Goal: Transaction & Acquisition: Download file/media

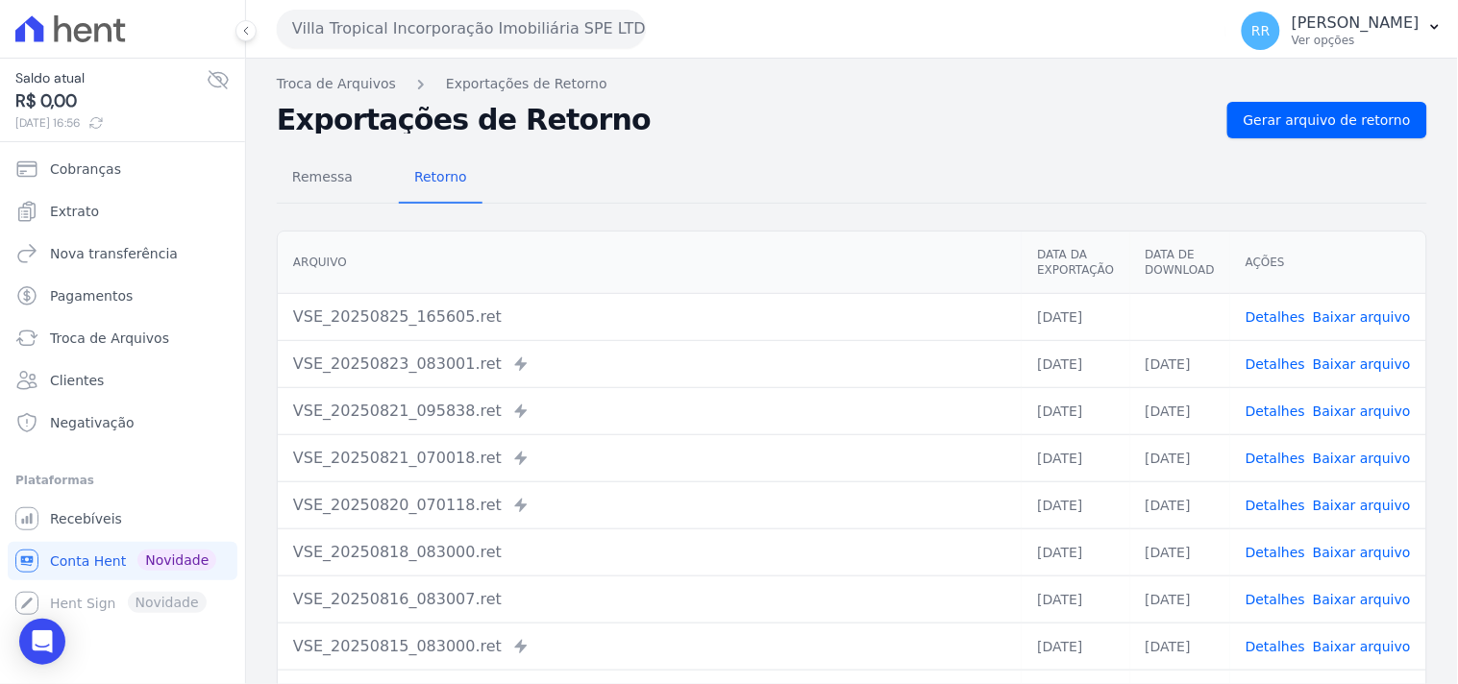
scroll to position [164, 0]
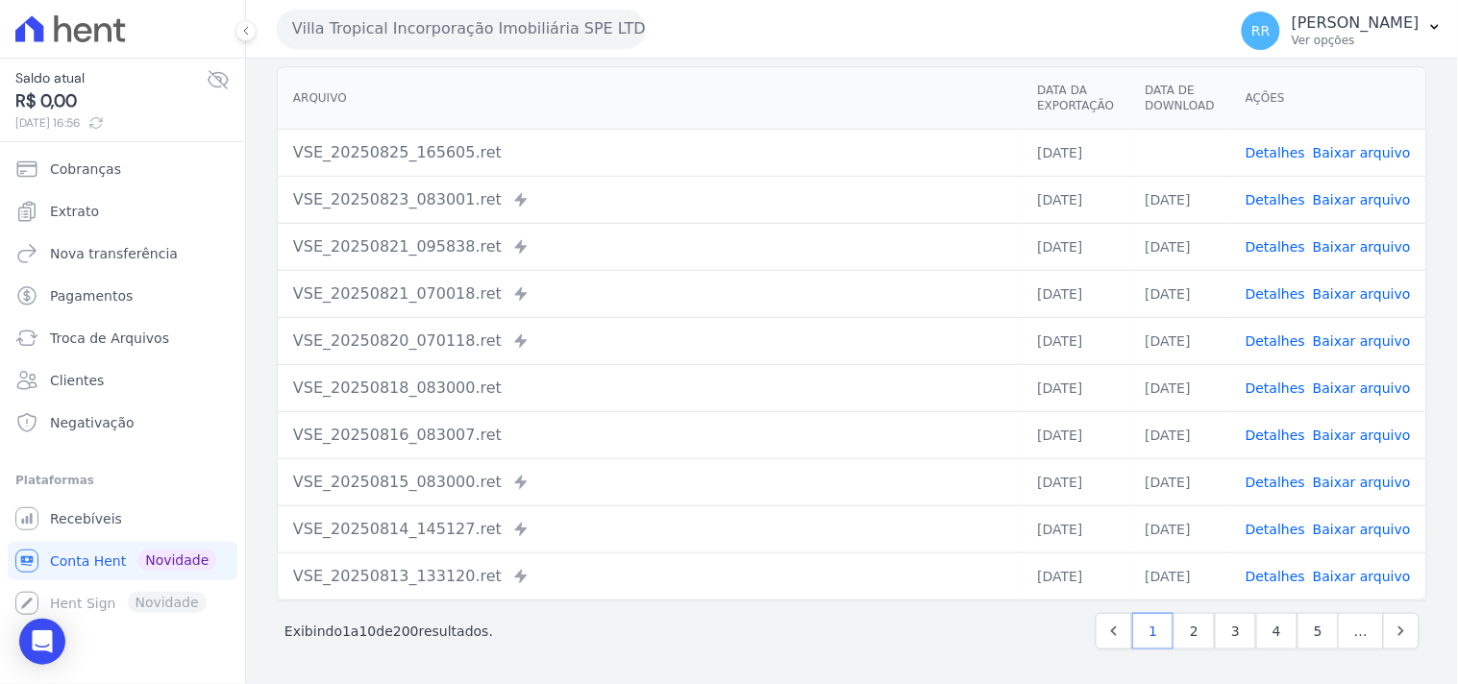
click at [390, 44] on button "Villa Tropical Incorporação Imobiliária SPE LTDA" at bounding box center [461, 29] width 369 height 38
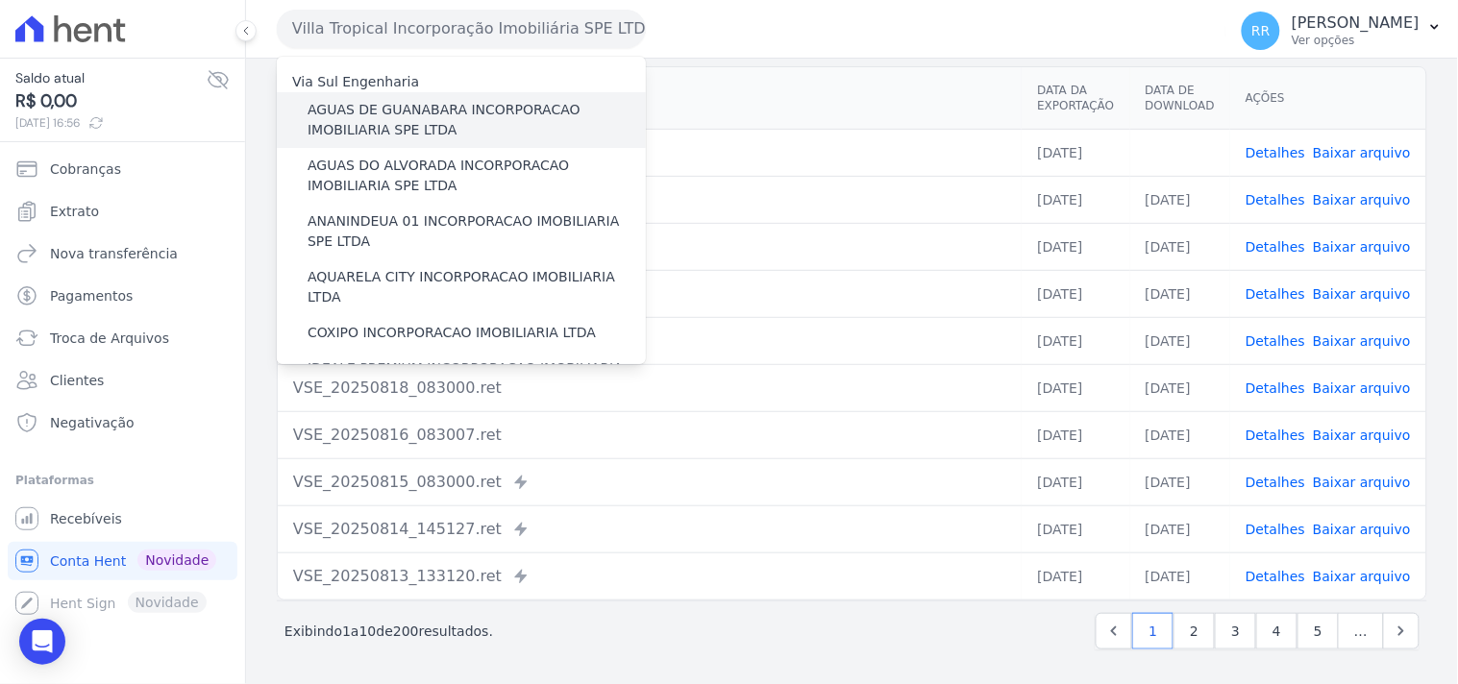
click at [394, 111] on label "AGUAS DE GUANABARA INCORPORACAO IMOBILIARIA SPE LTDA" at bounding box center [477, 120] width 338 height 40
click at [0, 0] on input "AGUAS DE GUANABARA INCORPORACAO IMOBILIARIA SPE LTDA" at bounding box center [0, 0] width 0 height 0
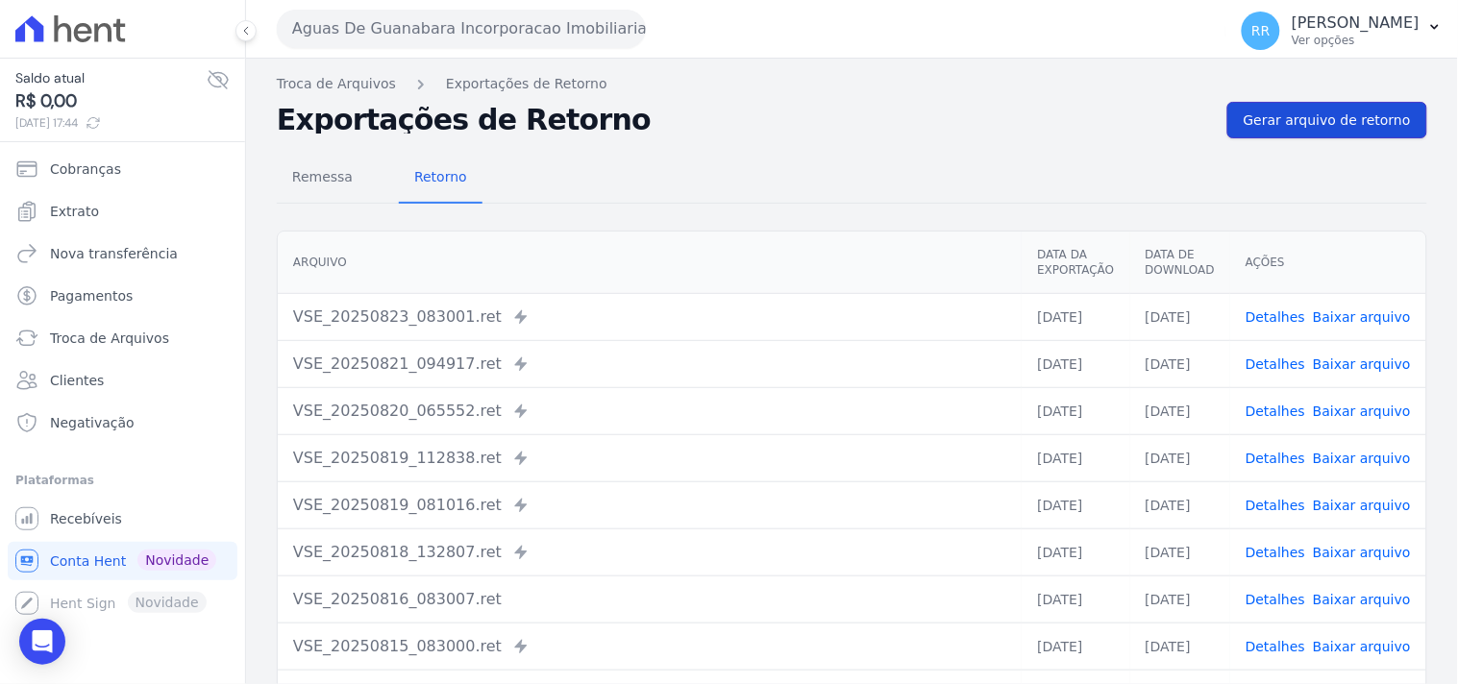
click at [1377, 132] on link "Gerar arquivo de retorno" at bounding box center [1327, 120] width 200 height 37
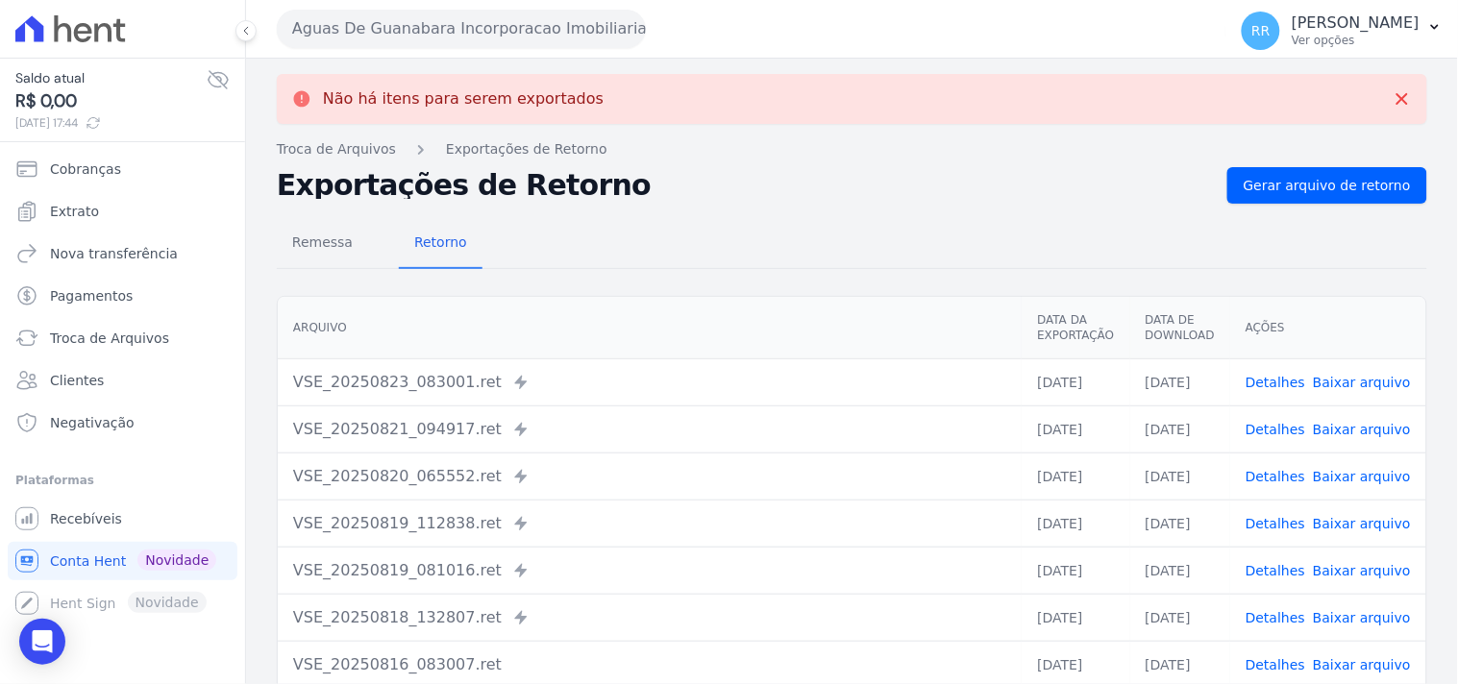
click at [440, 29] on button "Aguas De Guanabara Incorporacao Imobiliaria SPE LTDA" at bounding box center [461, 29] width 369 height 38
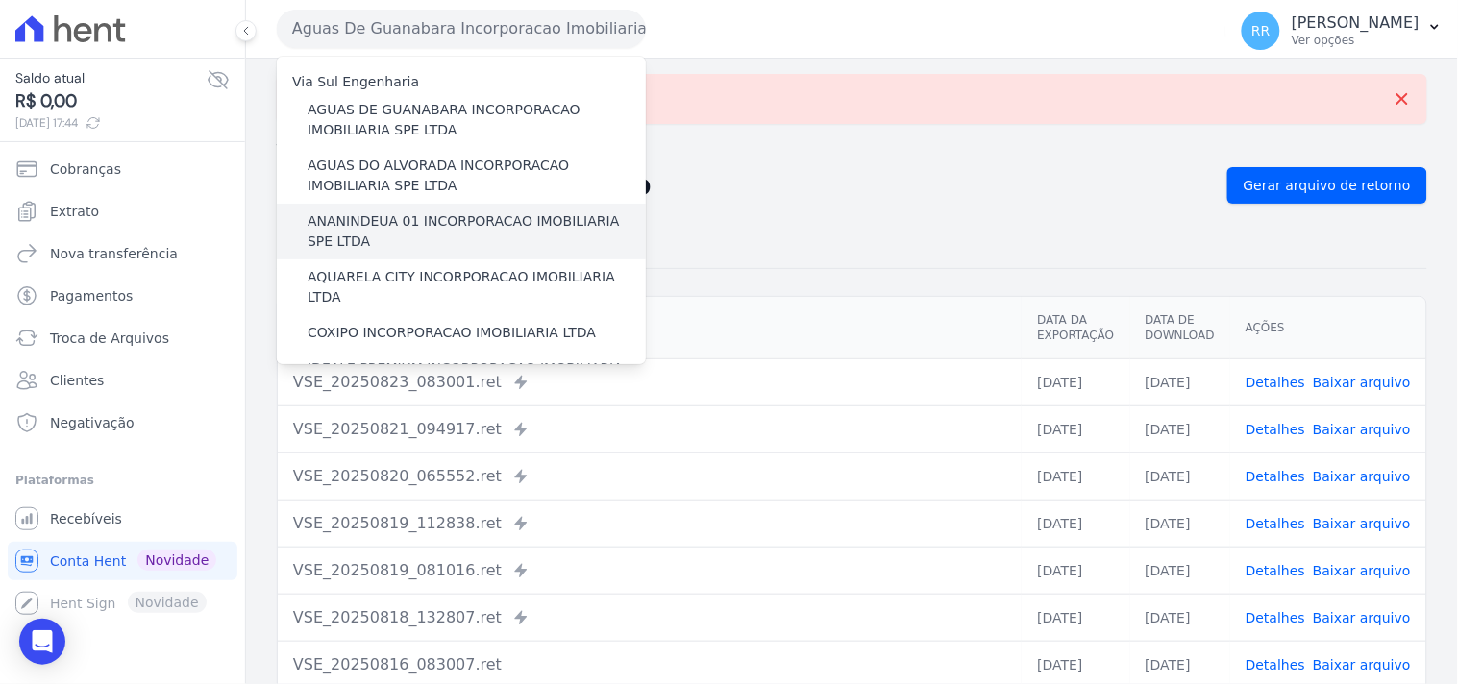
click at [385, 227] on label "ANANINDEUA 01 INCORPORACAO IMOBILIARIA SPE LTDA" at bounding box center [477, 231] width 338 height 40
click at [0, 0] on input "ANANINDEUA 01 INCORPORACAO IMOBILIARIA SPE LTDA" at bounding box center [0, 0] width 0 height 0
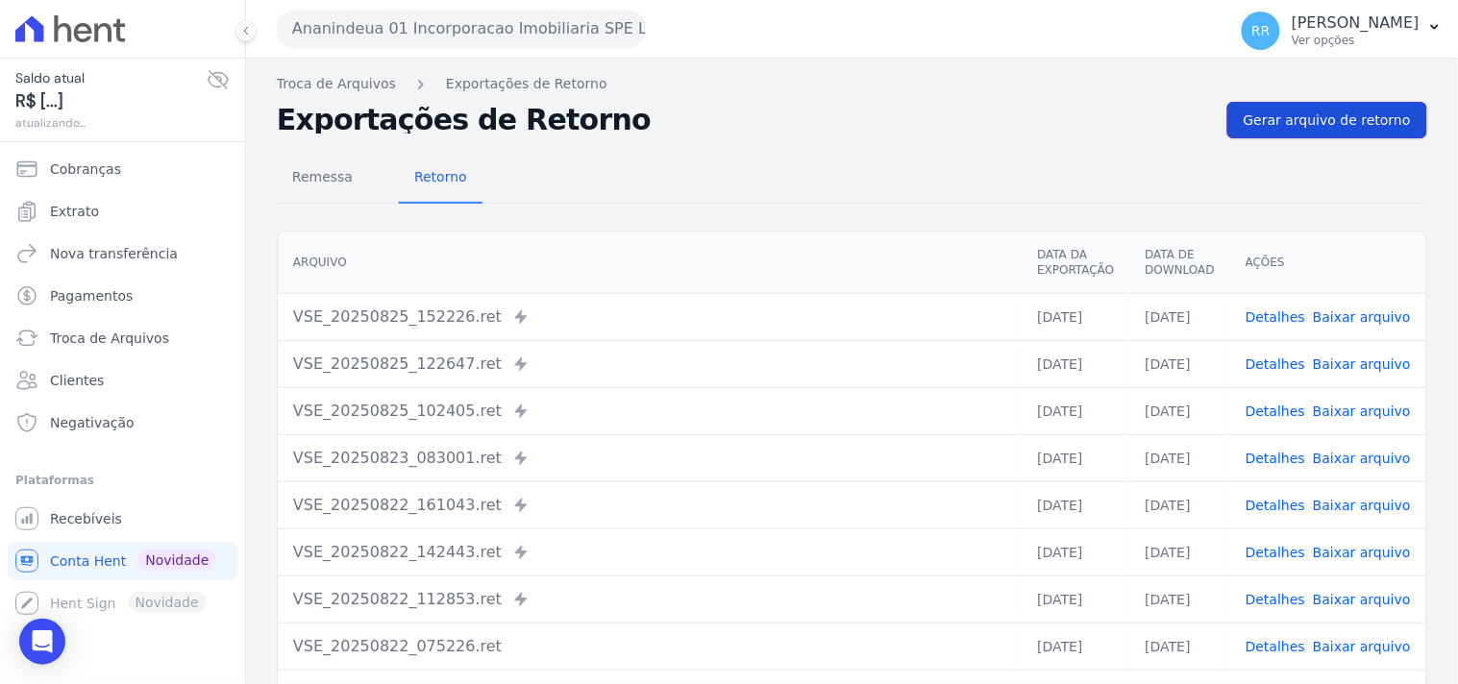
click at [1300, 117] on span "Gerar arquivo de retorno" at bounding box center [1327, 120] width 167 height 19
click at [433, 25] on button "Ananindeua 01 Incorporacao Imobiliaria SPE LTDA" at bounding box center [461, 29] width 369 height 38
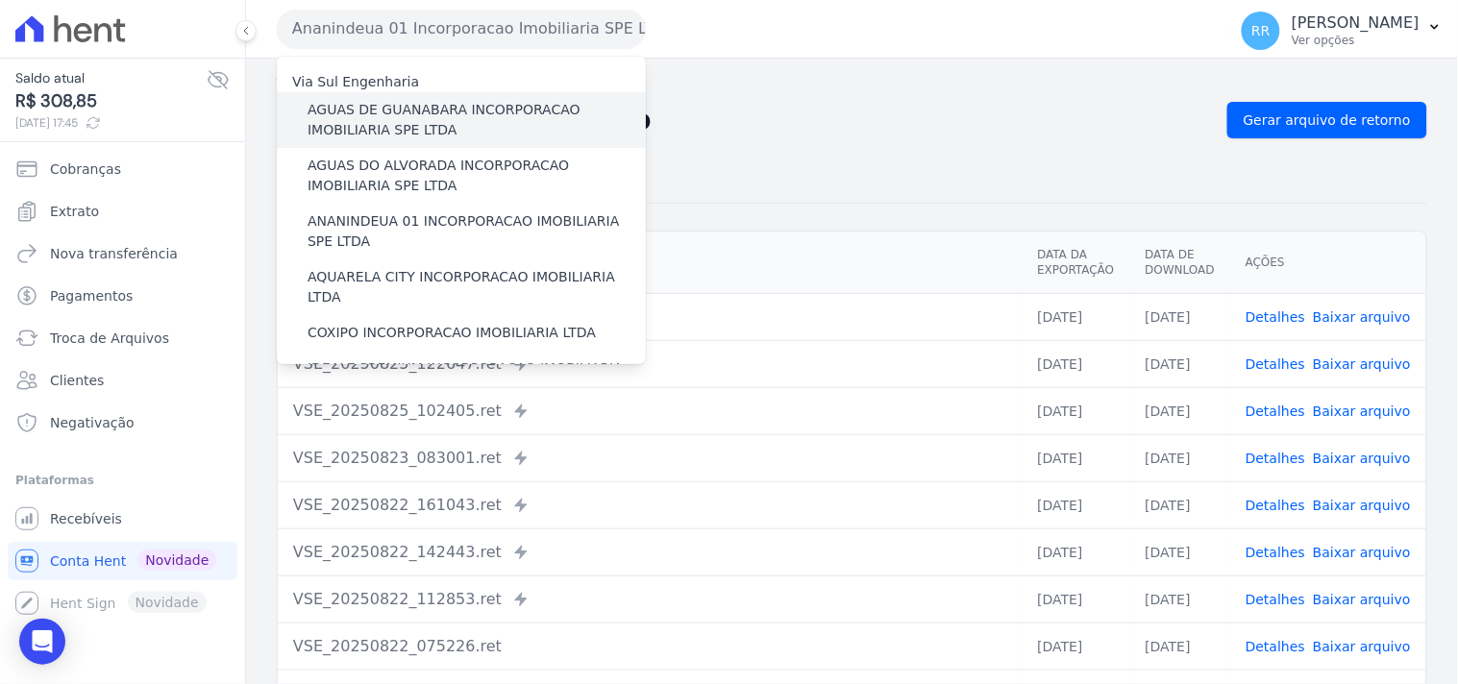
click at [394, 115] on label "AGUAS DE GUANABARA INCORPORACAO IMOBILIARIA SPE LTDA" at bounding box center [477, 120] width 338 height 40
click at [0, 0] on input "AGUAS DE GUANABARA INCORPORACAO IMOBILIARIA SPE LTDA" at bounding box center [0, 0] width 0 height 0
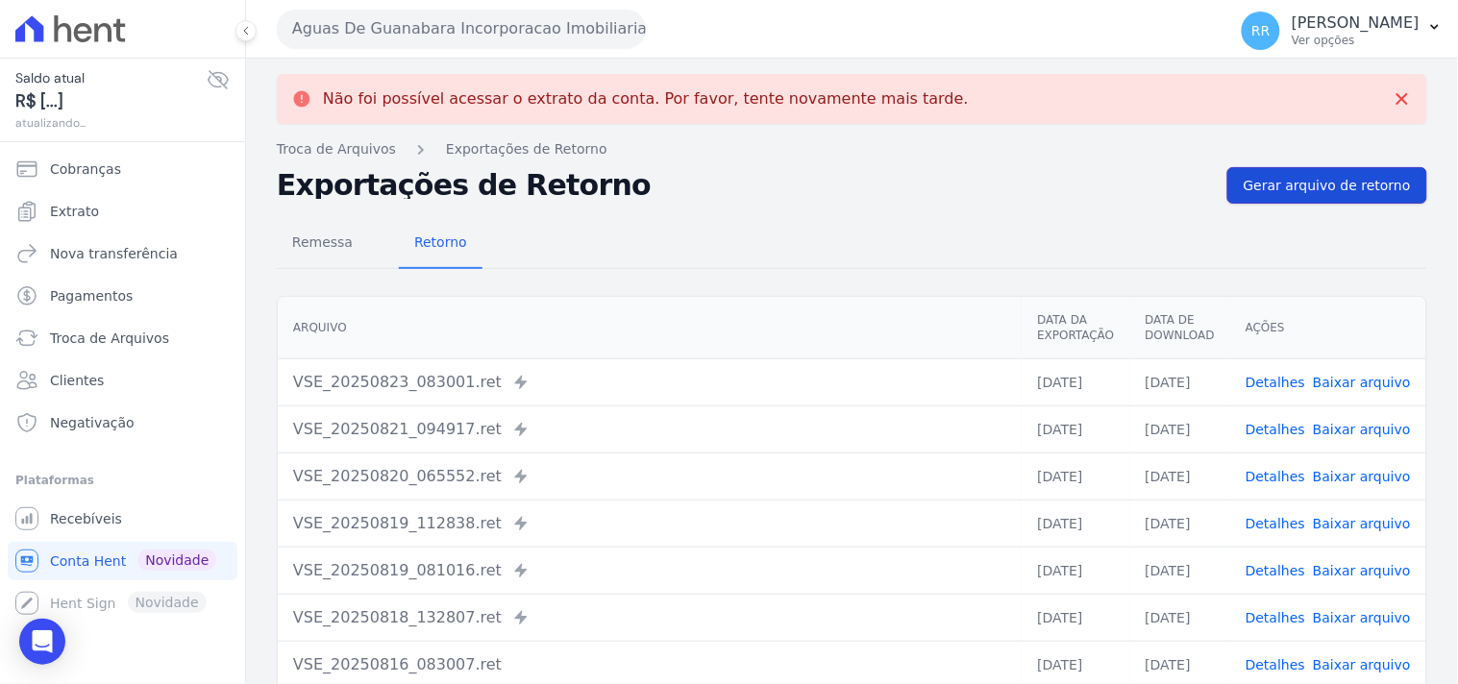
click at [1255, 167] on link "Gerar arquivo de retorno" at bounding box center [1327, 185] width 200 height 37
click at [1359, 169] on link "Gerar arquivo de retorno" at bounding box center [1327, 185] width 200 height 37
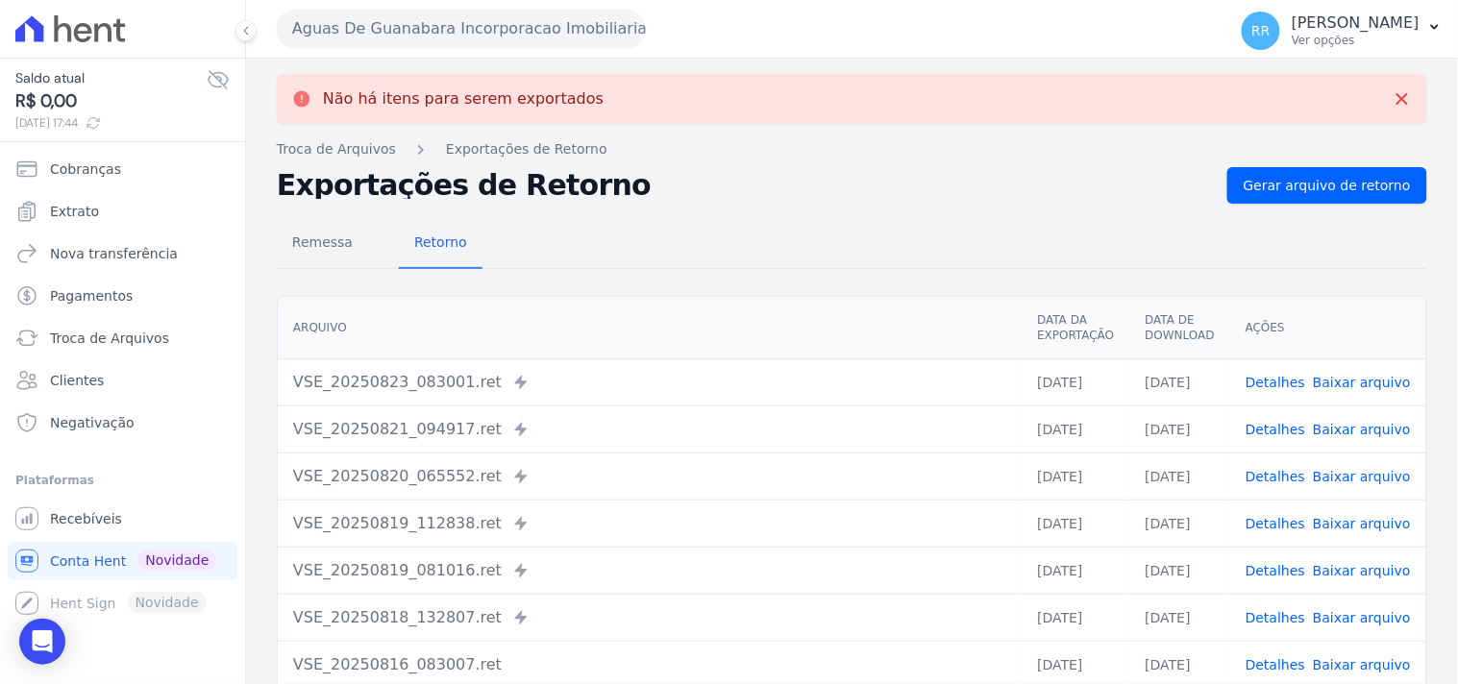
click at [501, 61] on div "Não há itens para serem exportados Troca de [GEOGRAPHIC_DATA] Exportações de Re…" at bounding box center [852, 486] width 1212 height 855
click at [486, 32] on button "Aguas De Guanabara Incorporacao Imobiliaria SPE LTDA" at bounding box center [461, 29] width 369 height 38
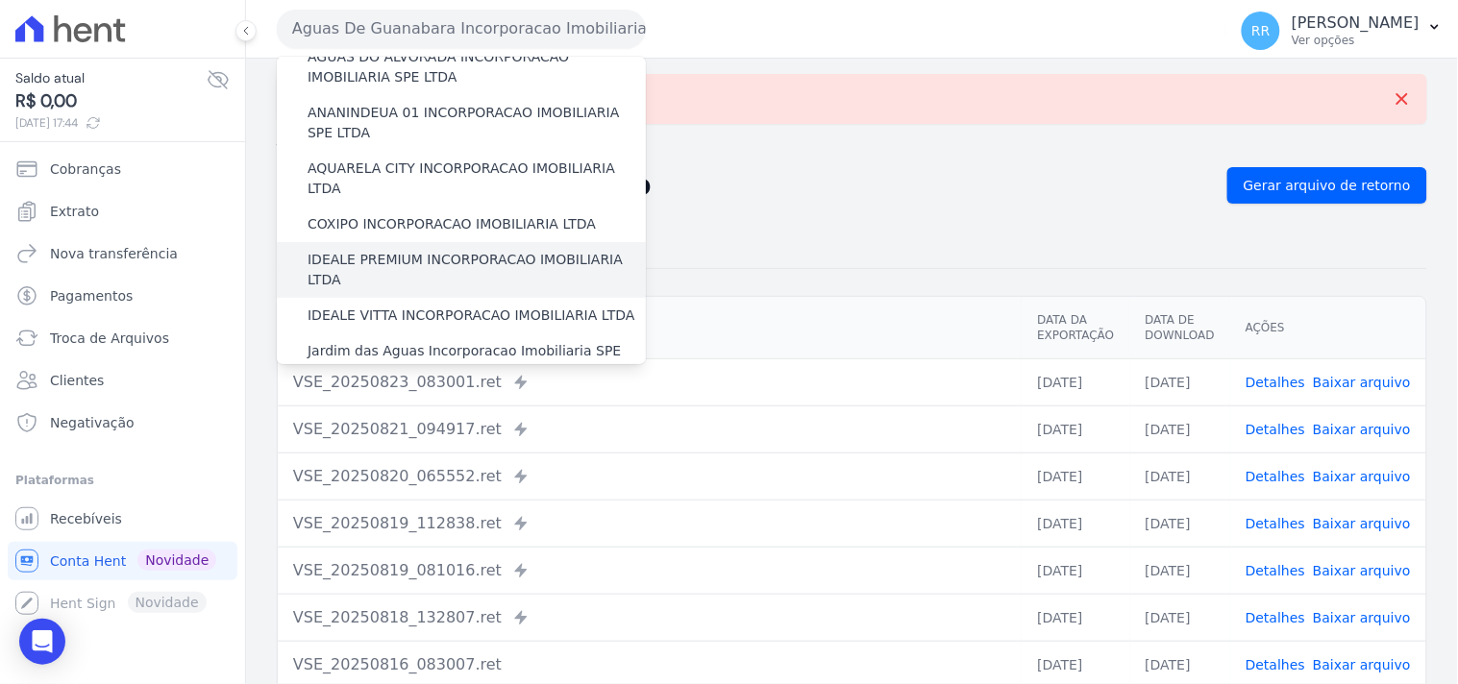
scroll to position [71, 0]
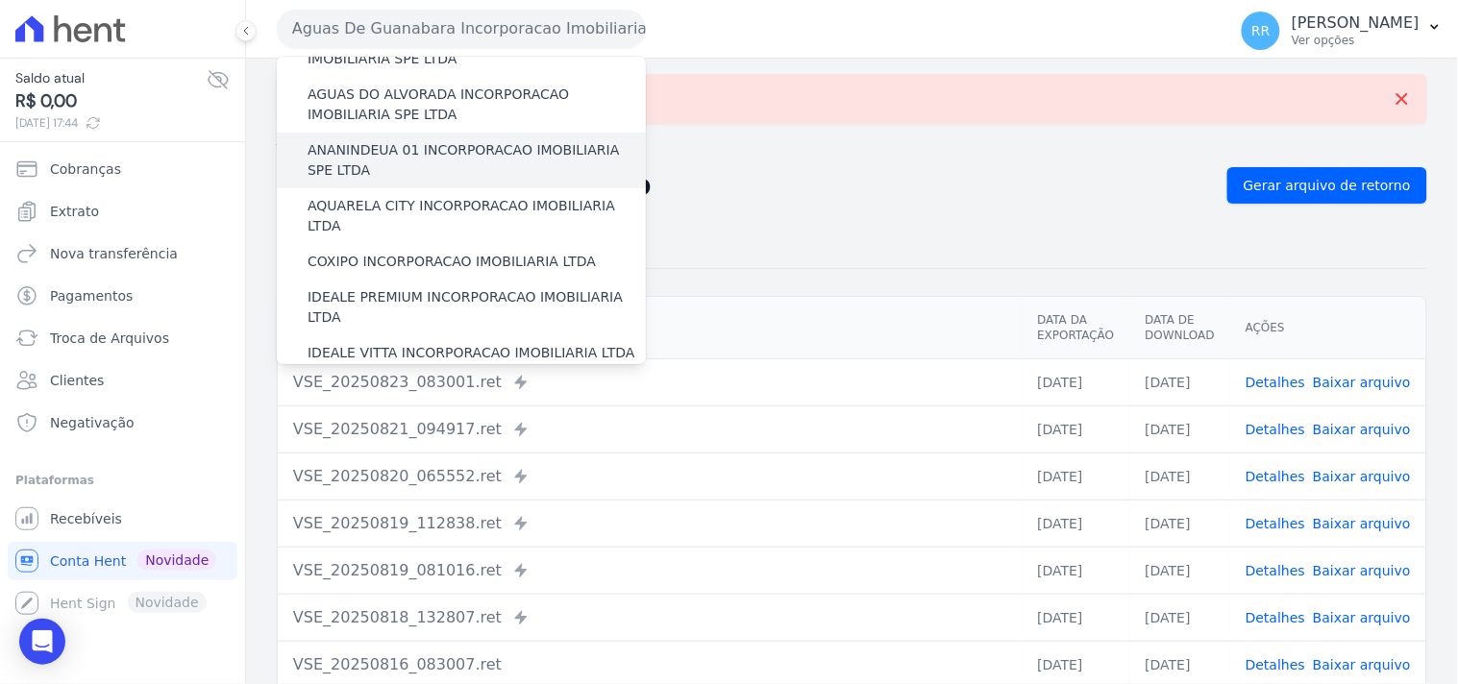
click at [420, 147] on label "ANANINDEUA 01 INCORPORACAO IMOBILIARIA SPE LTDA" at bounding box center [477, 160] width 338 height 40
click at [0, 0] on input "ANANINDEUA 01 INCORPORACAO IMOBILIARIA SPE LTDA" at bounding box center [0, 0] width 0 height 0
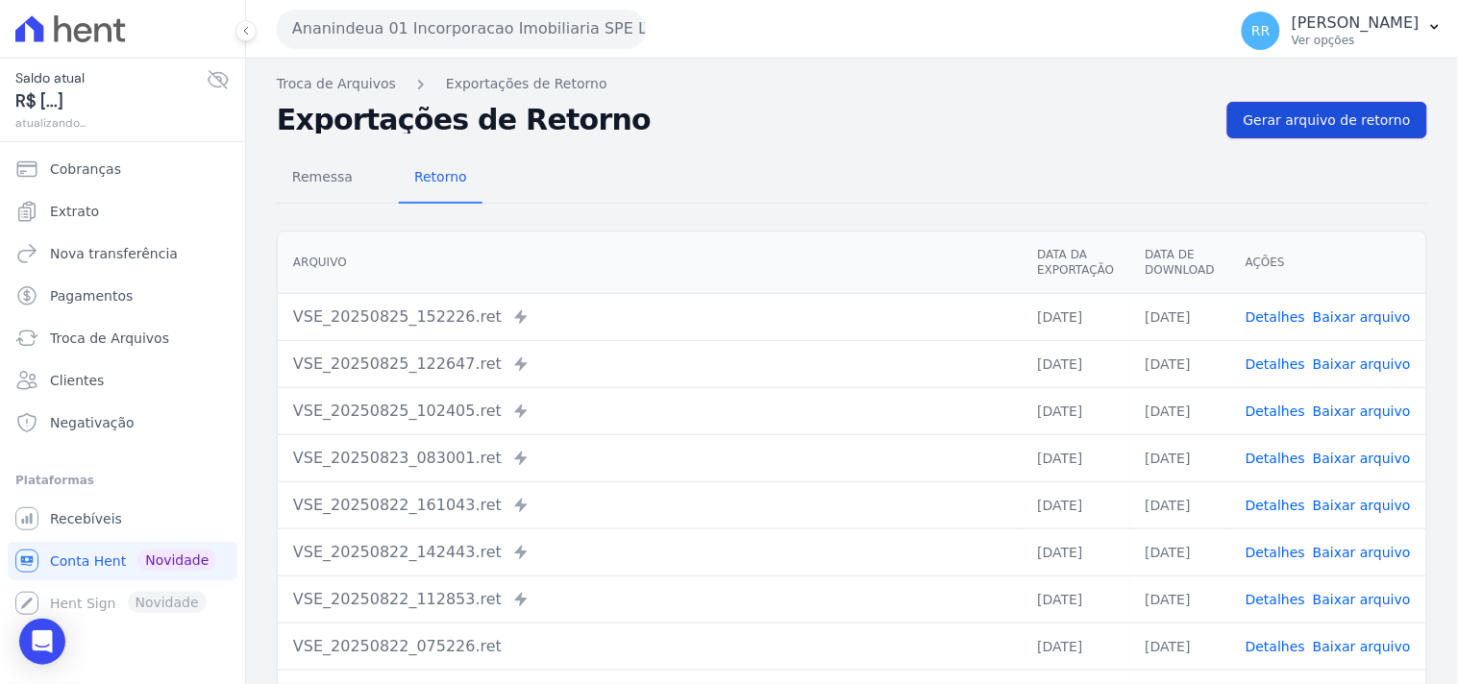
click at [1324, 127] on span "Gerar arquivo de retorno" at bounding box center [1327, 120] width 167 height 19
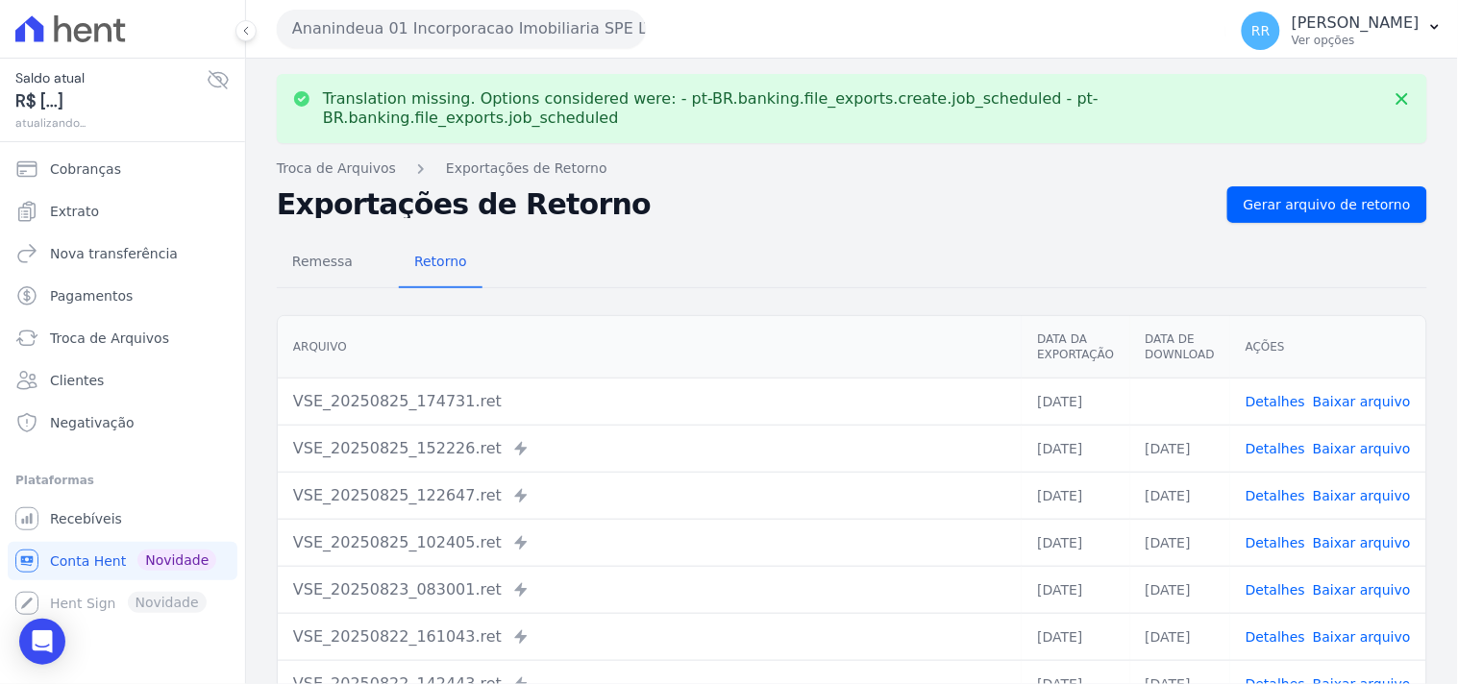
click at [1279, 394] on link "Detalhes" at bounding box center [1276, 401] width 60 height 15
click at [1340, 394] on link "Baixar arquivo" at bounding box center [1362, 401] width 98 height 15
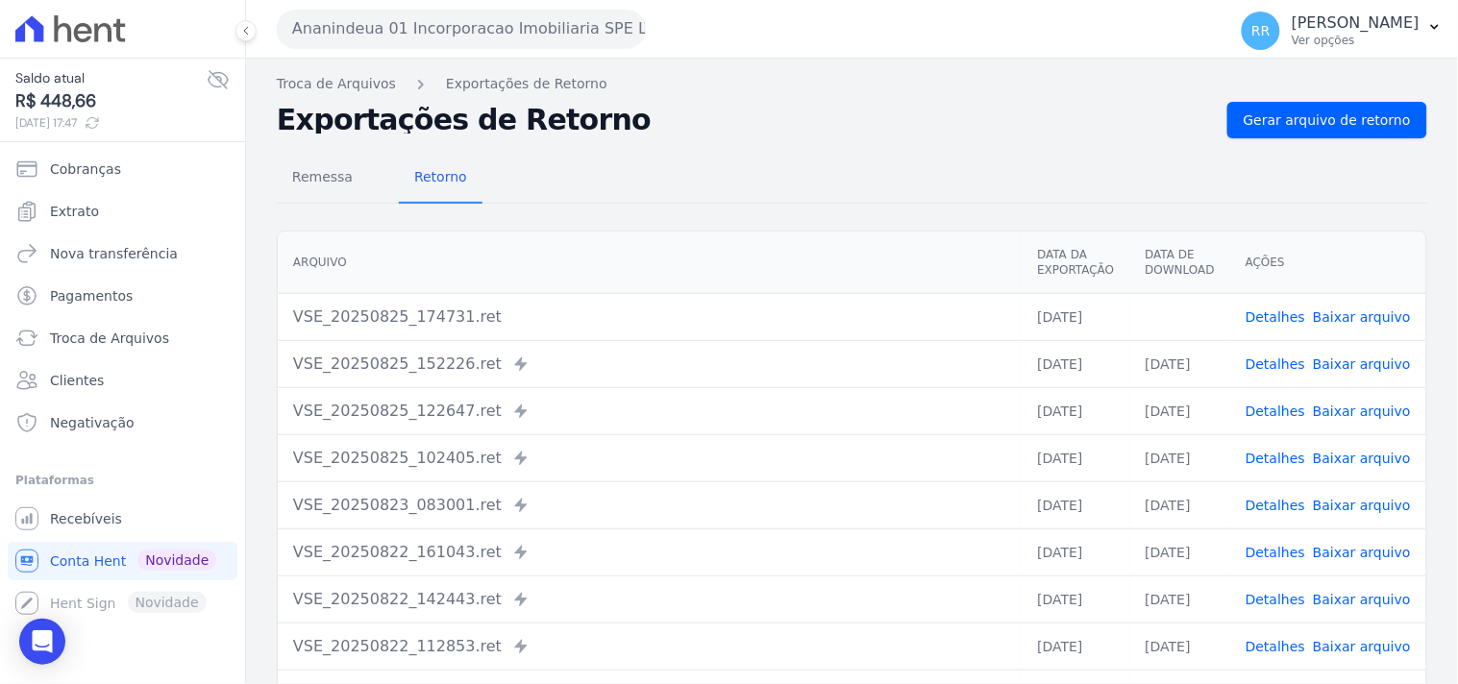
drag, startPoint x: 763, startPoint y: 135, endPoint x: 745, endPoint y: 108, distance: 32.5
click at [763, 135] on div "Exportações de Retorno Gerar arquivo de retorno" at bounding box center [852, 120] width 1151 height 37
click at [469, 26] on button "Ananindeua 01 Incorporacao Imobiliaria SPE LTDA" at bounding box center [461, 29] width 369 height 38
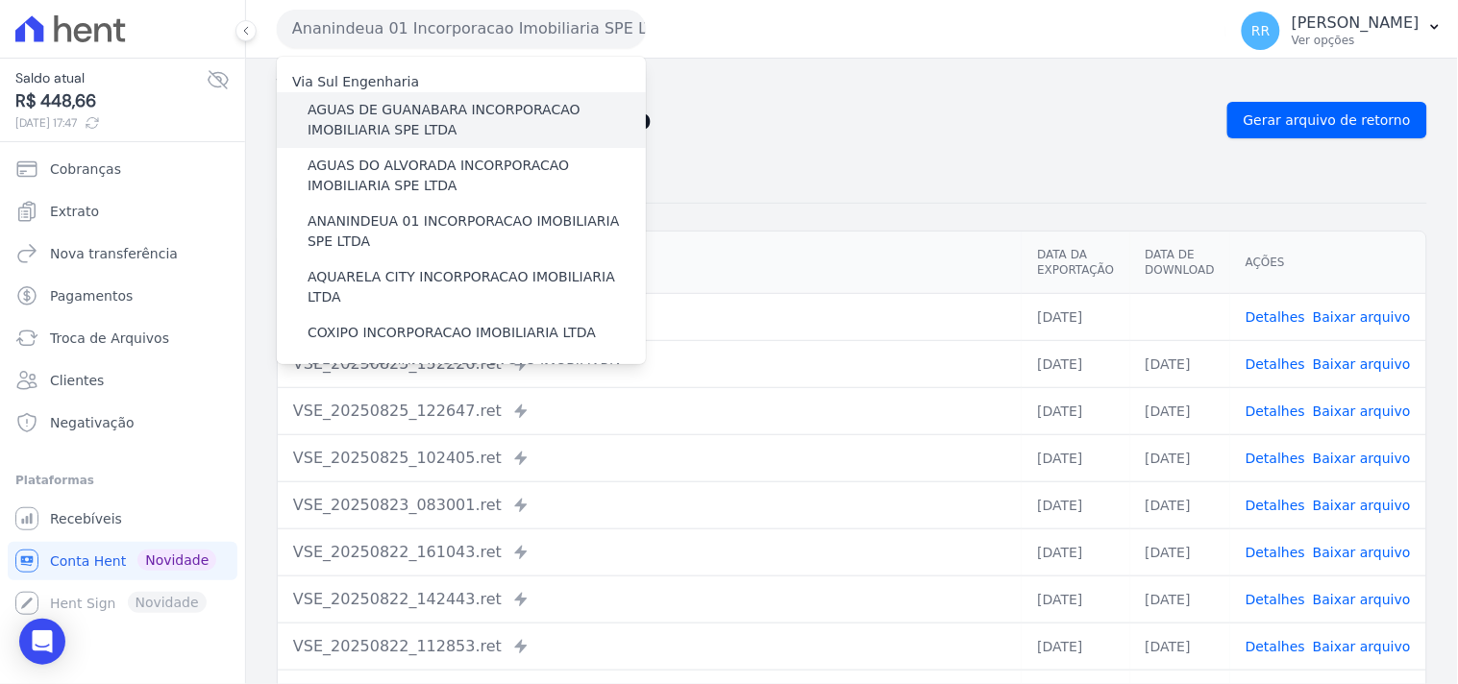
click at [462, 108] on label "AGUAS DE GUANABARA INCORPORACAO IMOBILIARIA SPE LTDA" at bounding box center [477, 120] width 338 height 40
click at [0, 0] on input "AGUAS DE GUANABARA INCORPORACAO IMOBILIARIA SPE LTDA" at bounding box center [0, 0] width 0 height 0
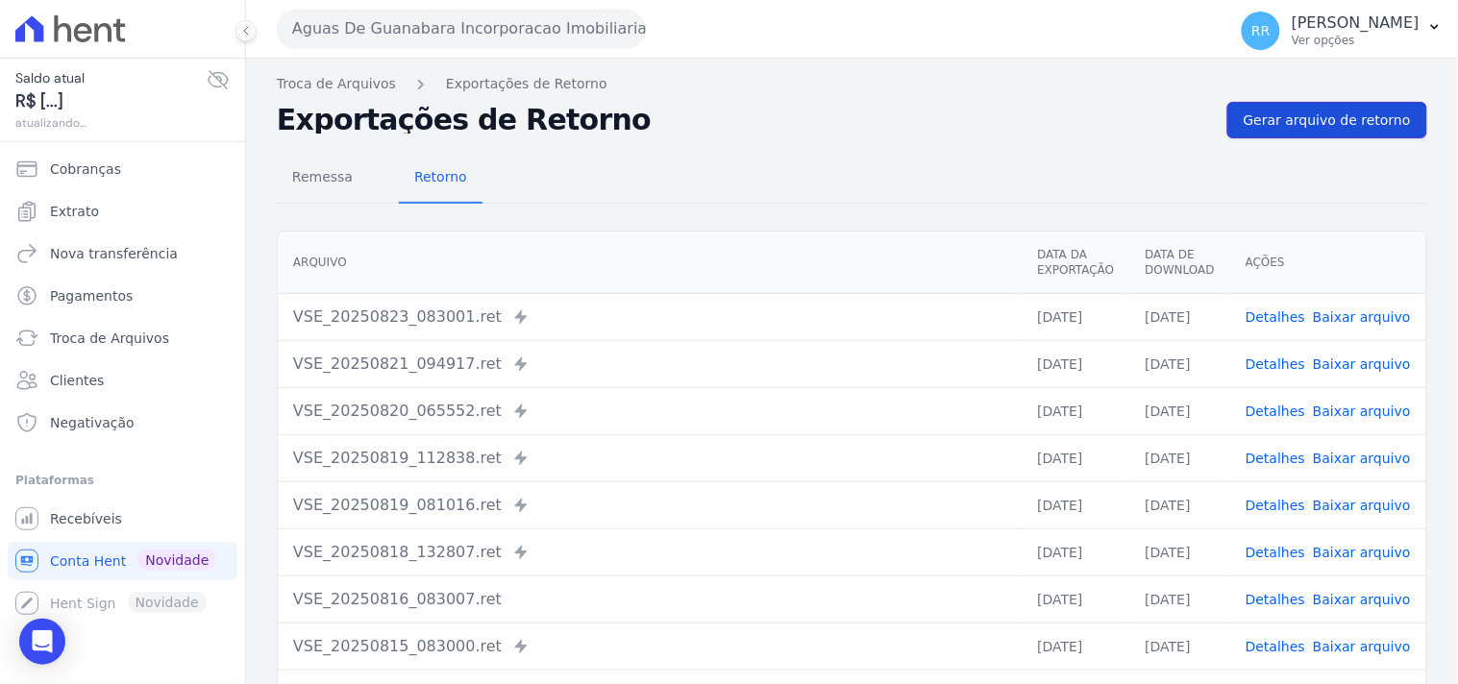
click at [1346, 132] on link "Gerar arquivo de retorno" at bounding box center [1327, 120] width 200 height 37
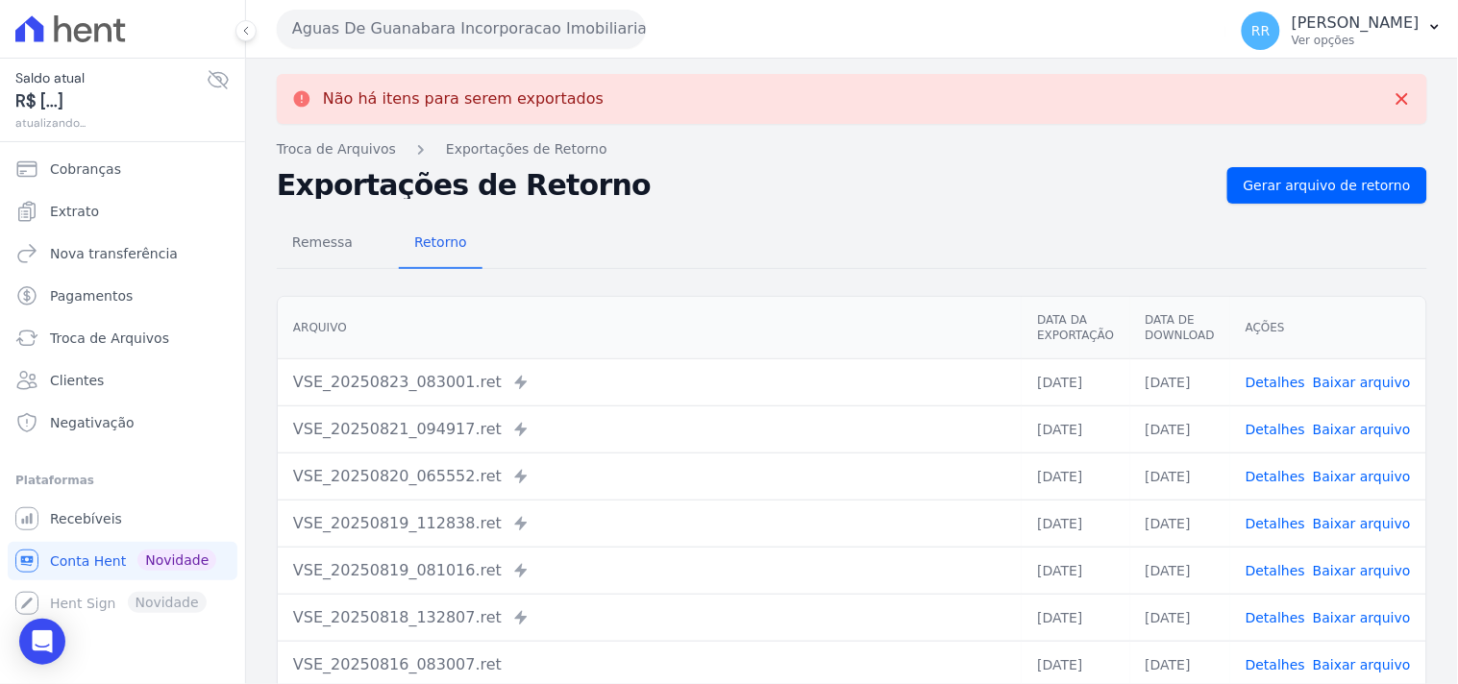
click at [991, 159] on nav "Troca de Arquivos Exportações de Retorno" at bounding box center [852, 149] width 1151 height 20
click at [367, 31] on button "Aguas De Guanabara Incorporacao Imobiliaria SPE LTDA" at bounding box center [461, 29] width 369 height 38
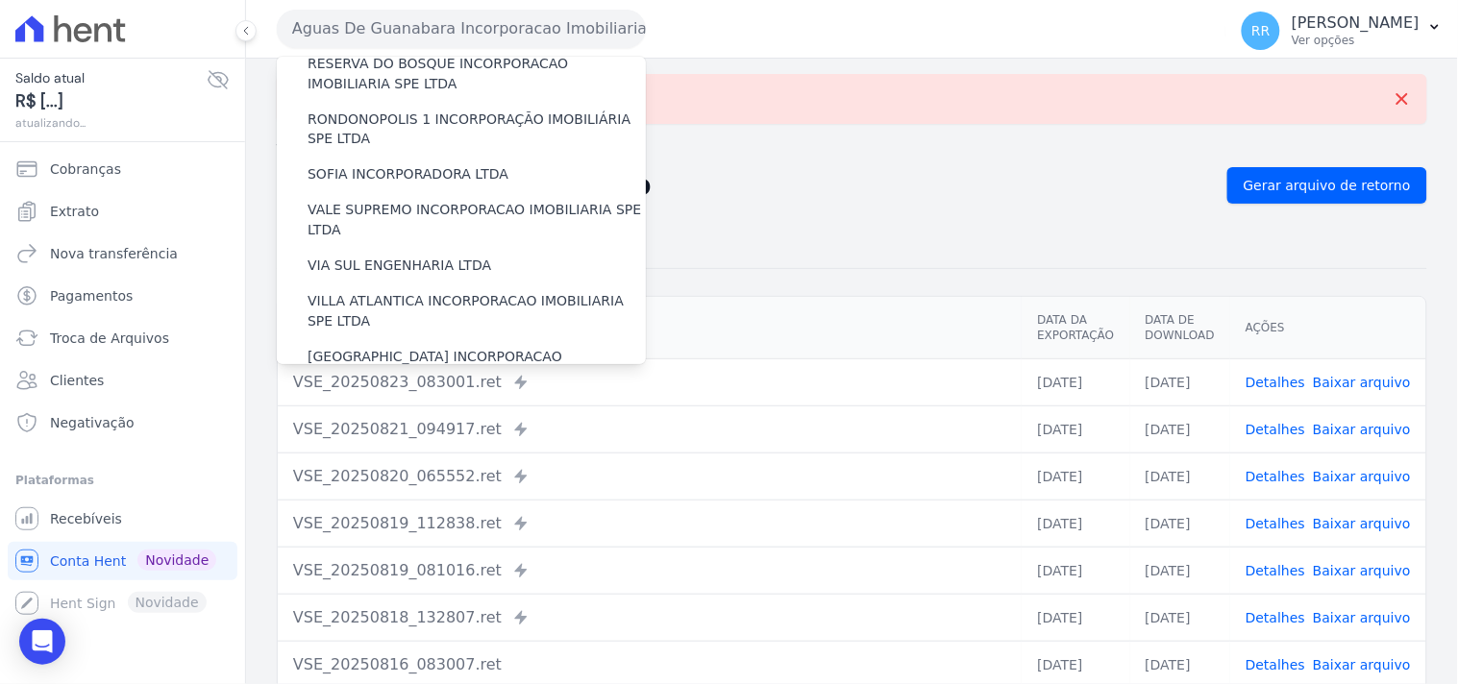
scroll to position [858, 0]
click at [384, 347] on label "[GEOGRAPHIC_DATA] INCORPORACAO IMOBILIARIA SPE LTDA" at bounding box center [477, 367] width 338 height 40
click at [0, 0] on input "[GEOGRAPHIC_DATA] INCORPORACAO IMOBILIARIA SPE LTDA" at bounding box center [0, 0] width 0 height 0
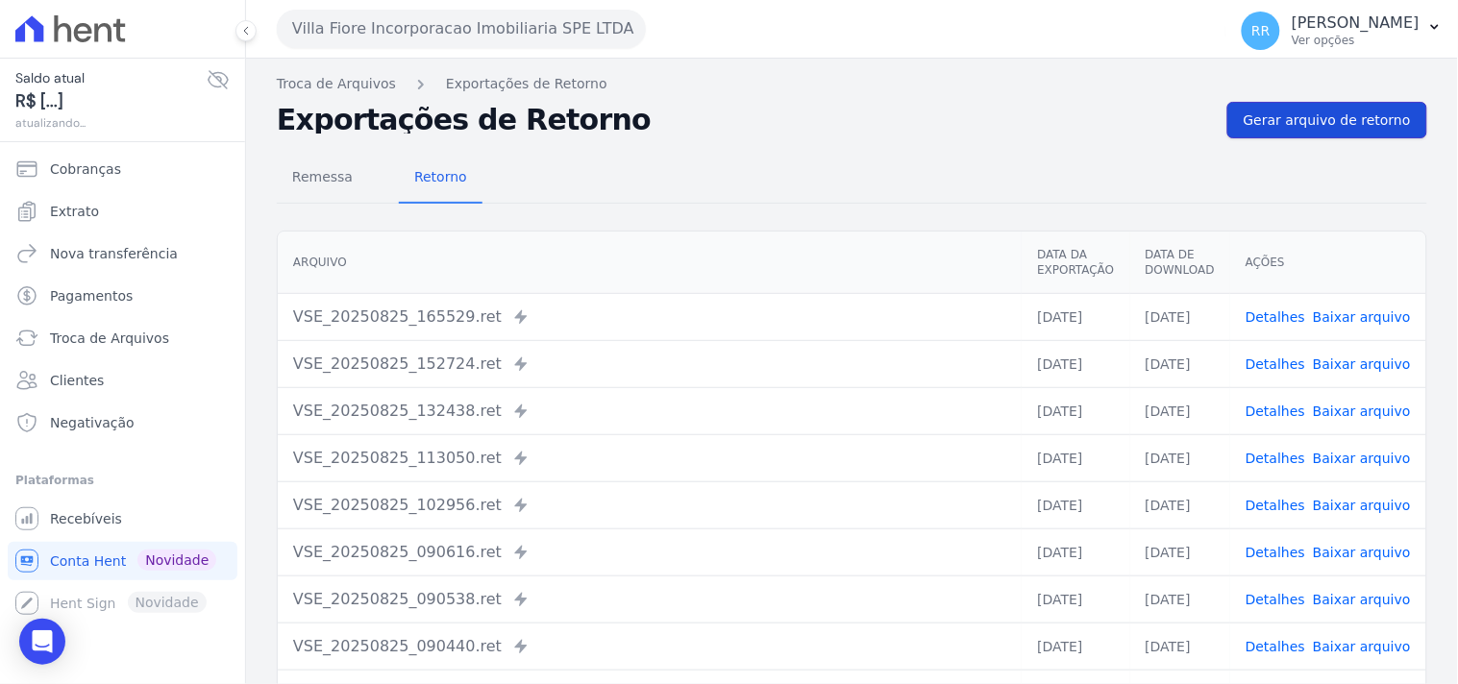
click at [1324, 130] on link "Gerar arquivo de retorno" at bounding box center [1327, 120] width 200 height 37
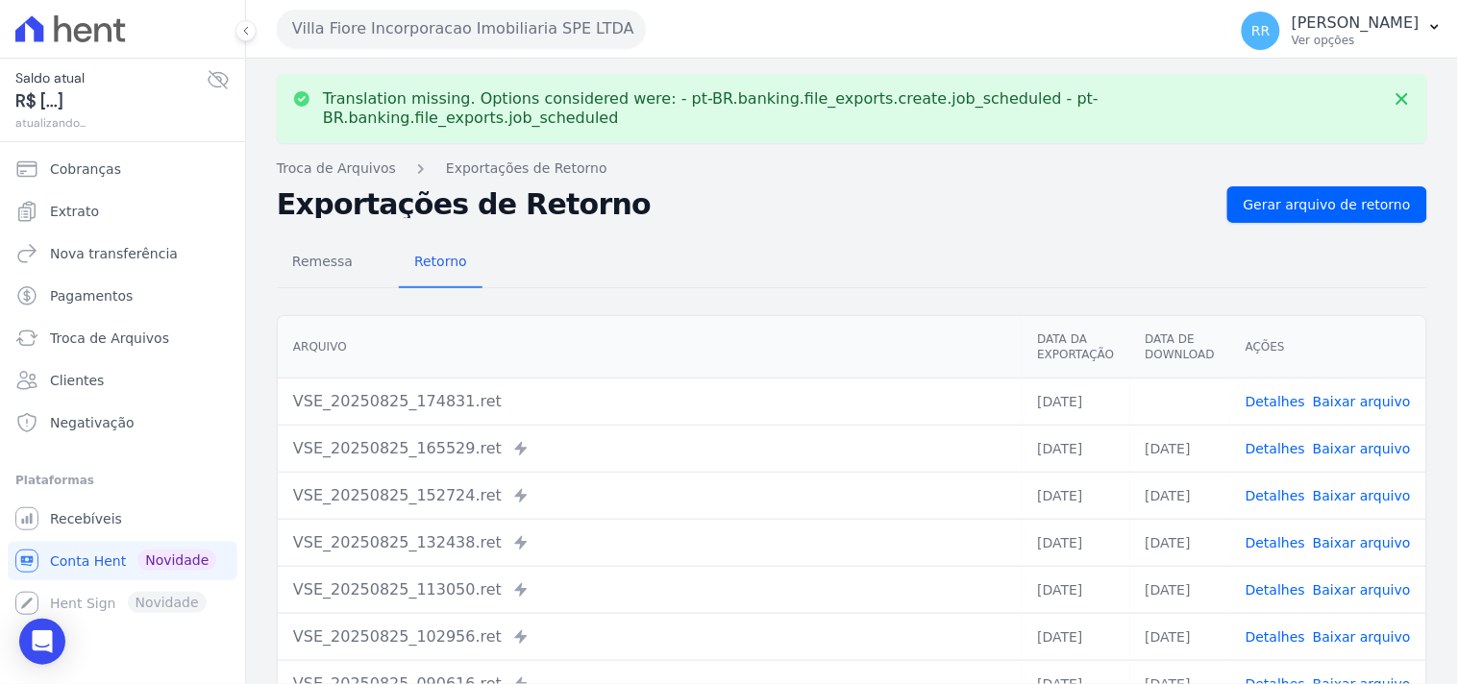
click at [1382, 394] on link "Baixar arquivo" at bounding box center [1362, 401] width 98 height 15
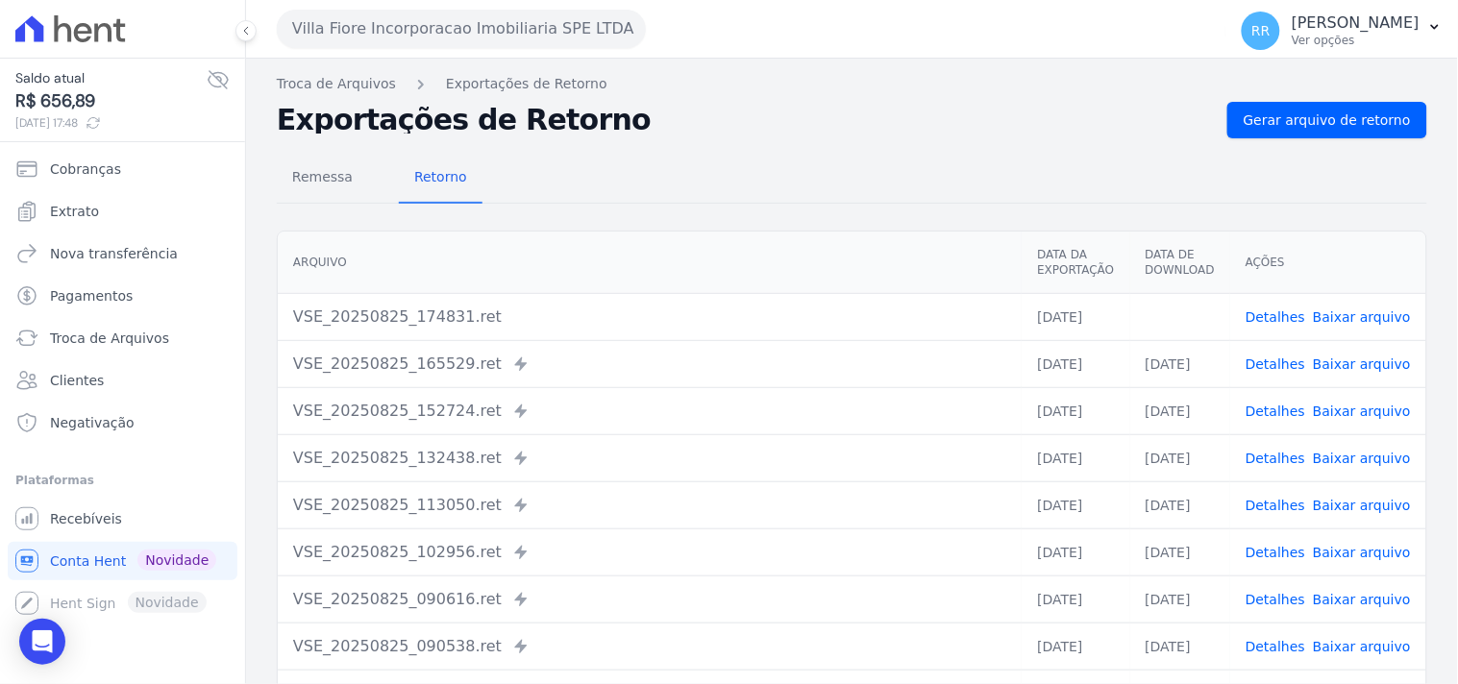
drag, startPoint x: 777, startPoint y: 145, endPoint x: 651, endPoint y: 100, distance: 133.8
click at [777, 145] on div "Remessa Retorno [GEOGRAPHIC_DATA] Data da Exportação Data de Download Ações VSE…" at bounding box center [852, 485] width 1151 height 695
click at [475, 34] on button "Villa Fiore Incorporacao Imobiliaria SPE LTDA" at bounding box center [461, 29] width 369 height 38
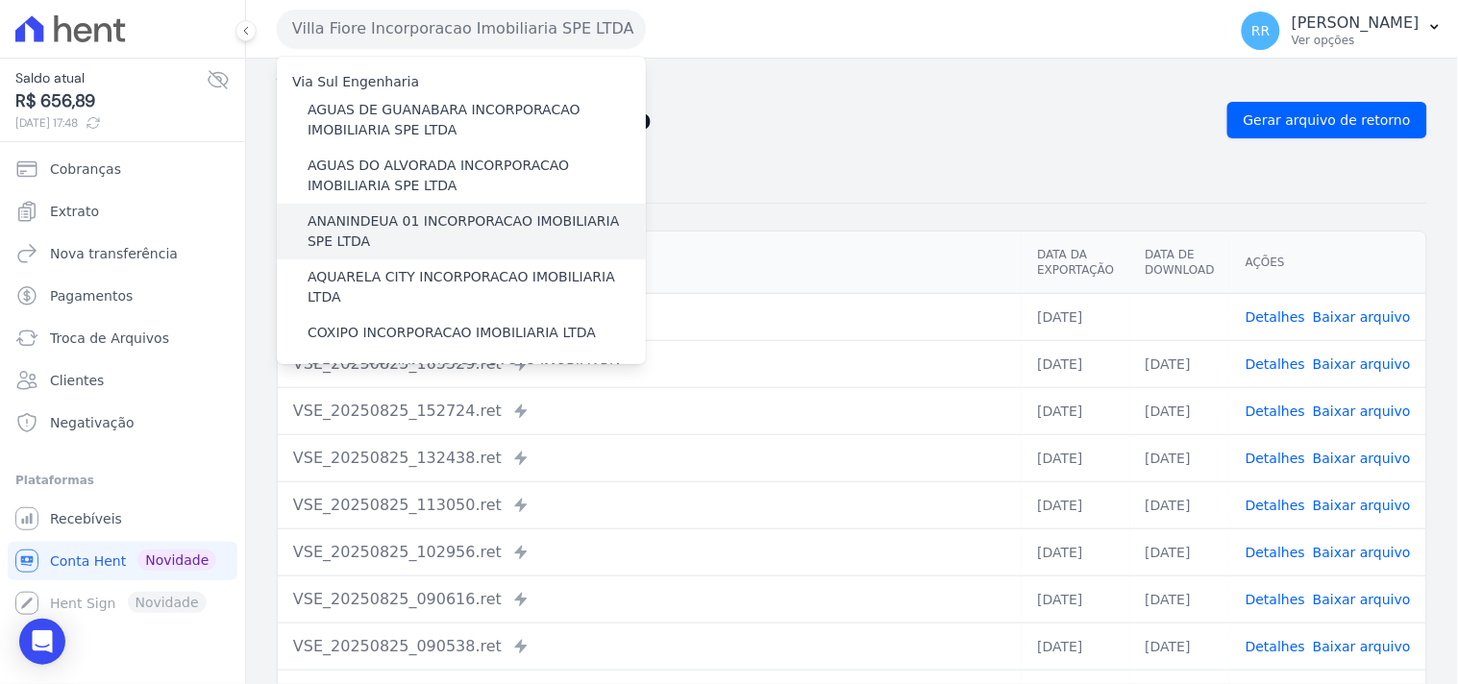
click at [358, 221] on label "ANANINDEUA 01 INCORPORACAO IMOBILIARIA SPE LTDA" at bounding box center [477, 231] width 338 height 40
click at [0, 0] on input "ANANINDEUA 01 INCORPORACAO IMOBILIARIA SPE LTDA" at bounding box center [0, 0] width 0 height 0
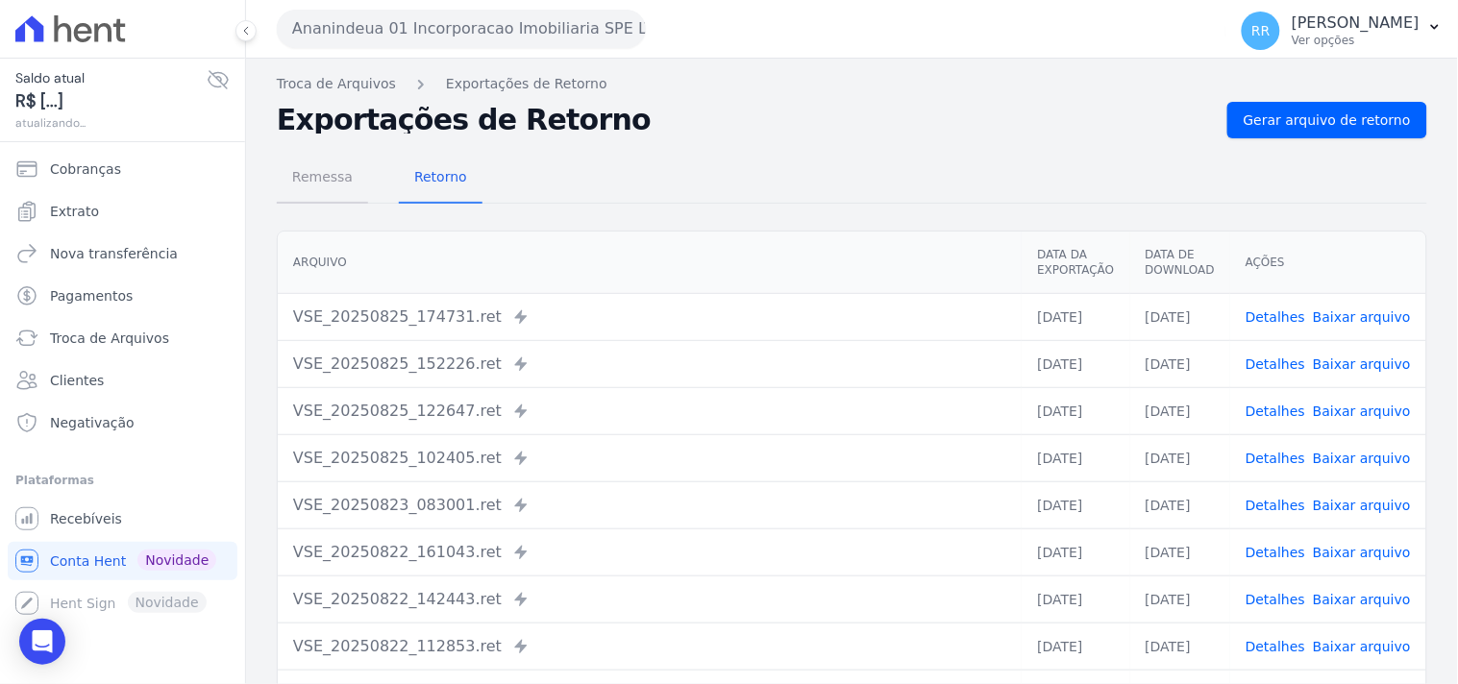
click at [325, 180] on span "Remessa" at bounding box center [323, 177] width 84 height 38
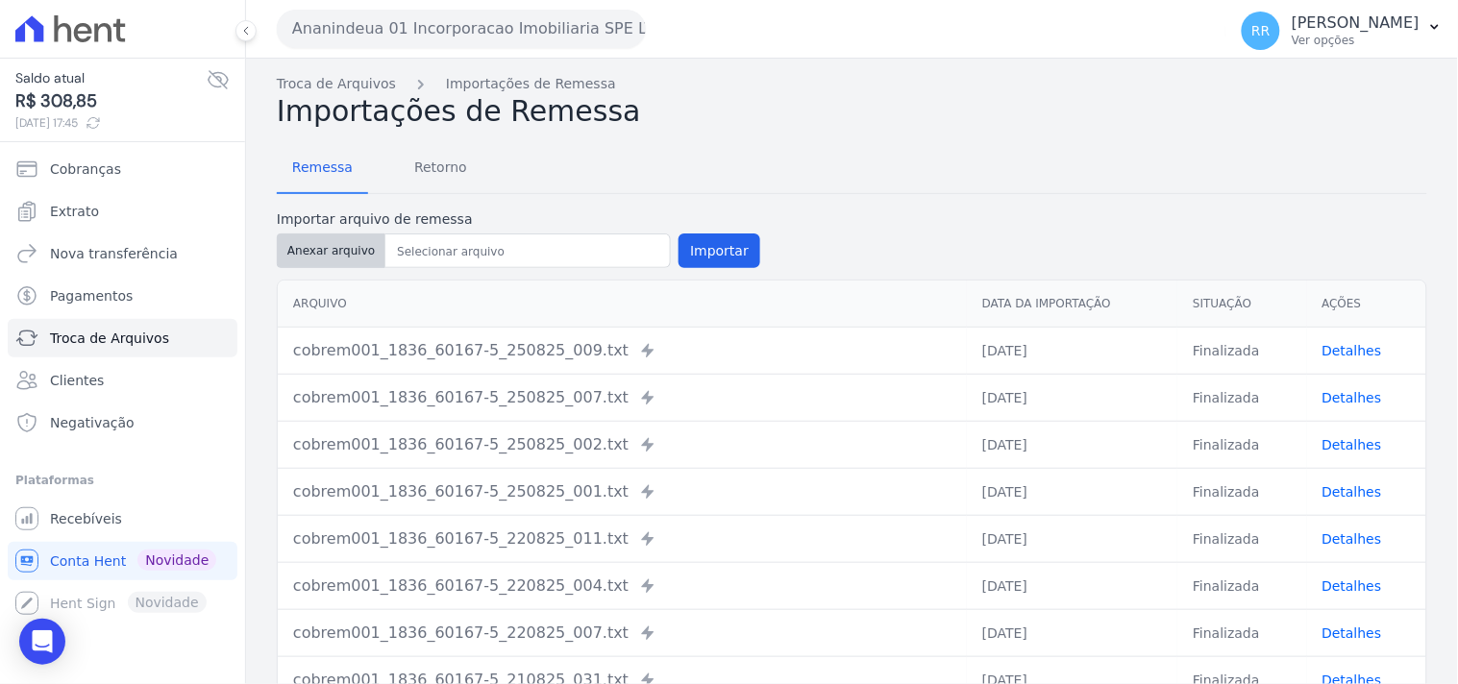
click at [328, 257] on button "Anexar arquivo" at bounding box center [331, 251] width 109 height 35
type input "cobrem001_1836_60167-5_250825_044.TXT"
click at [709, 236] on button "Importar" at bounding box center [720, 251] width 82 height 35
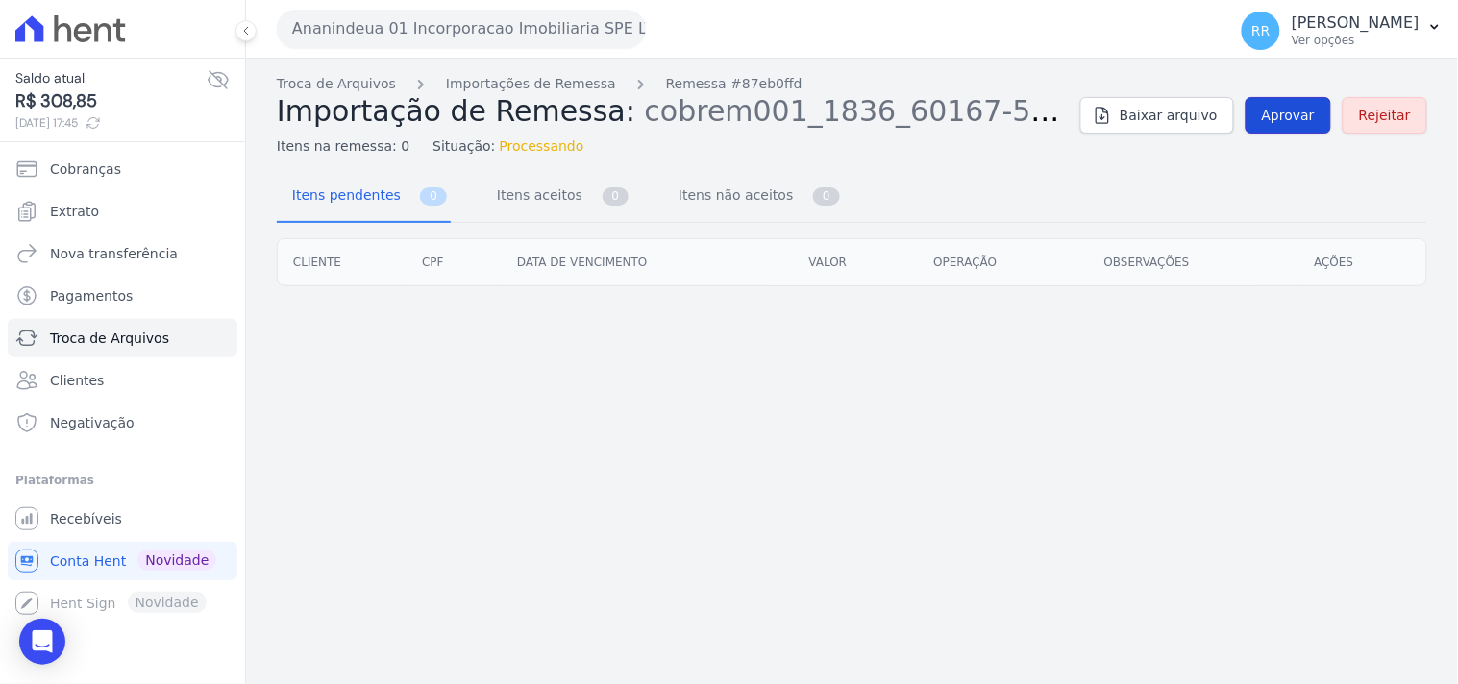
click at [1305, 102] on link "Aprovar" at bounding box center [1289, 115] width 86 height 37
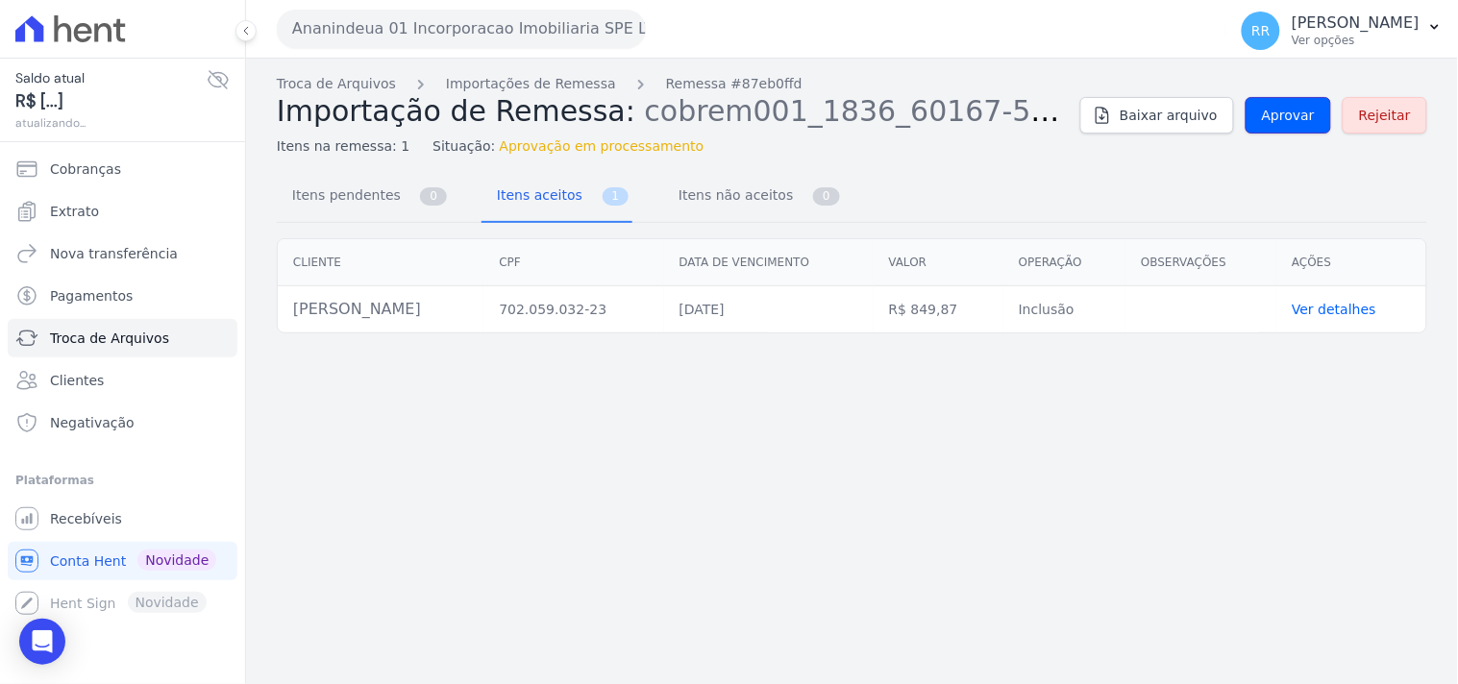
click at [1290, 122] on span "Aprovar" at bounding box center [1288, 115] width 53 height 19
click at [1296, 122] on span "Aprovar" at bounding box center [1288, 115] width 53 height 19
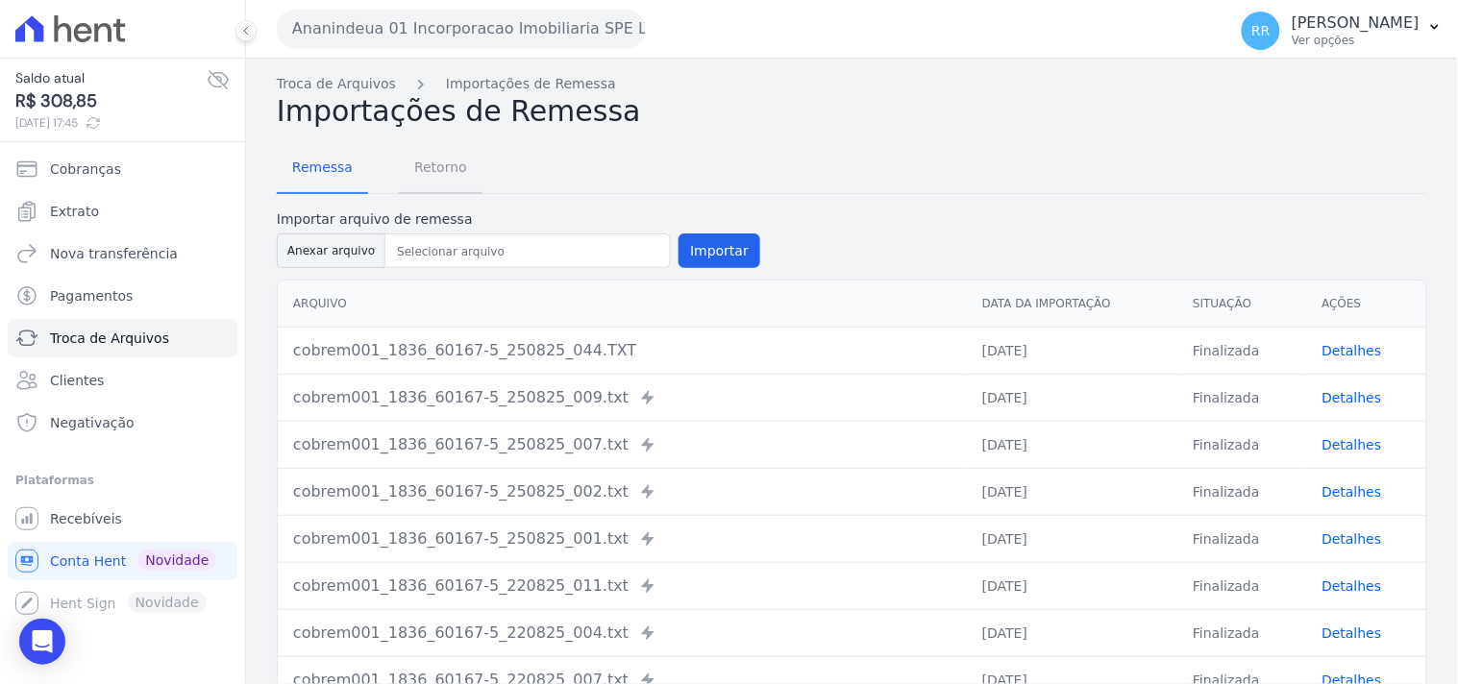
click at [452, 168] on span "Retorno" at bounding box center [441, 167] width 76 height 38
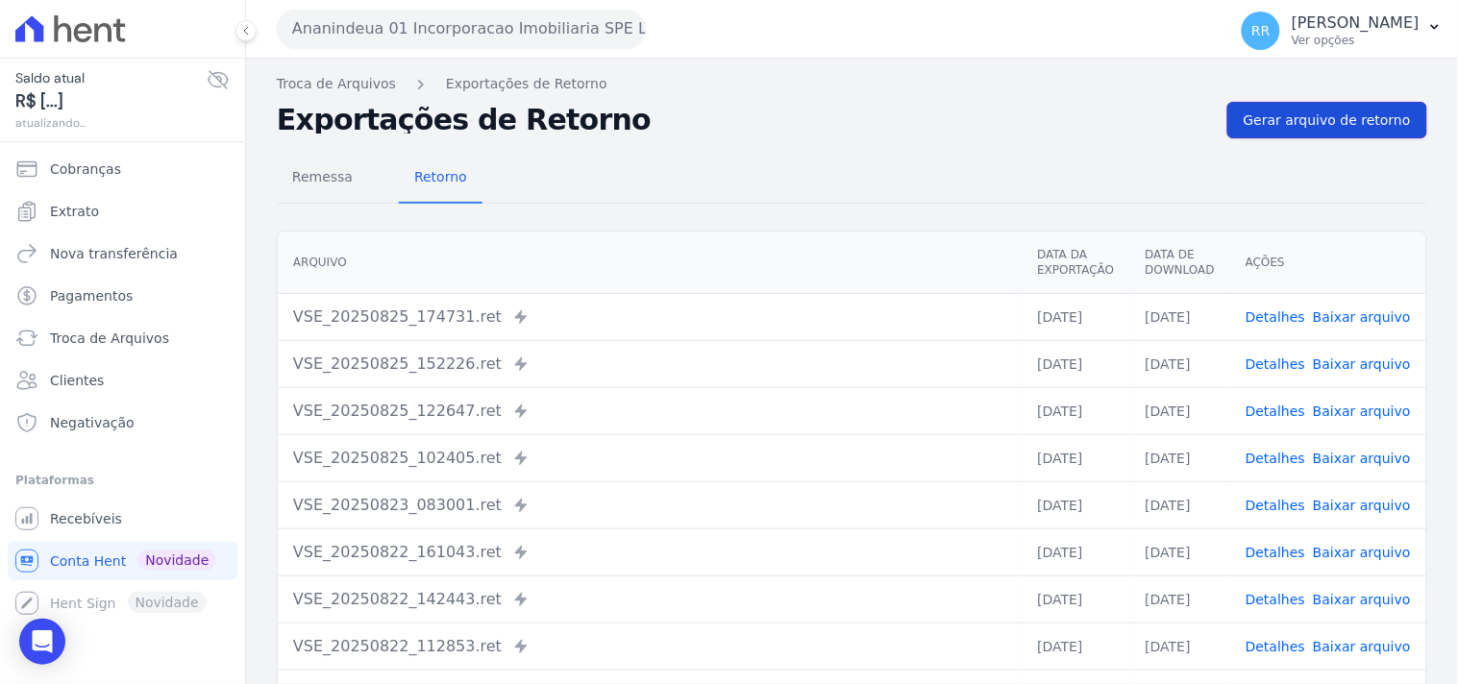
click at [1344, 112] on span "Gerar arquivo de retorno" at bounding box center [1327, 120] width 167 height 19
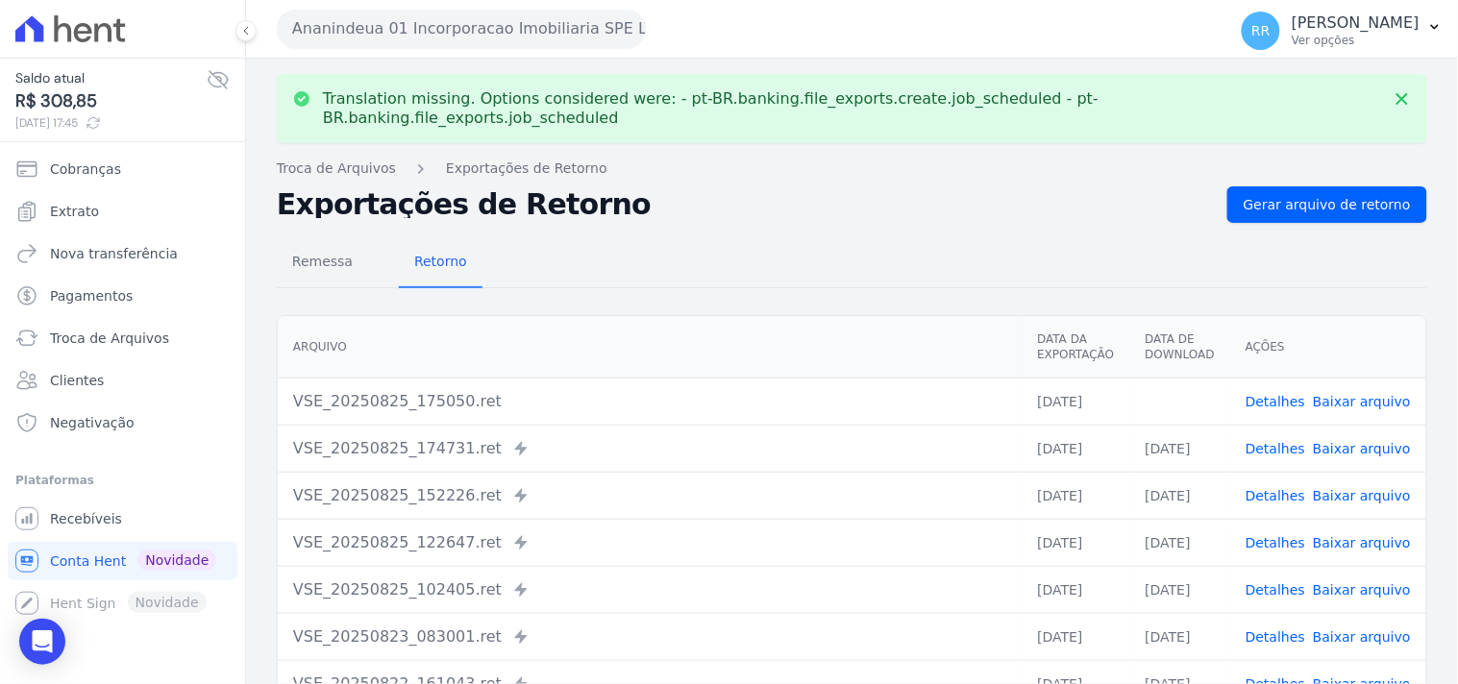
click at [1362, 394] on link "Baixar arquivo" at bounding box center [1362, 401] width 98 height 15
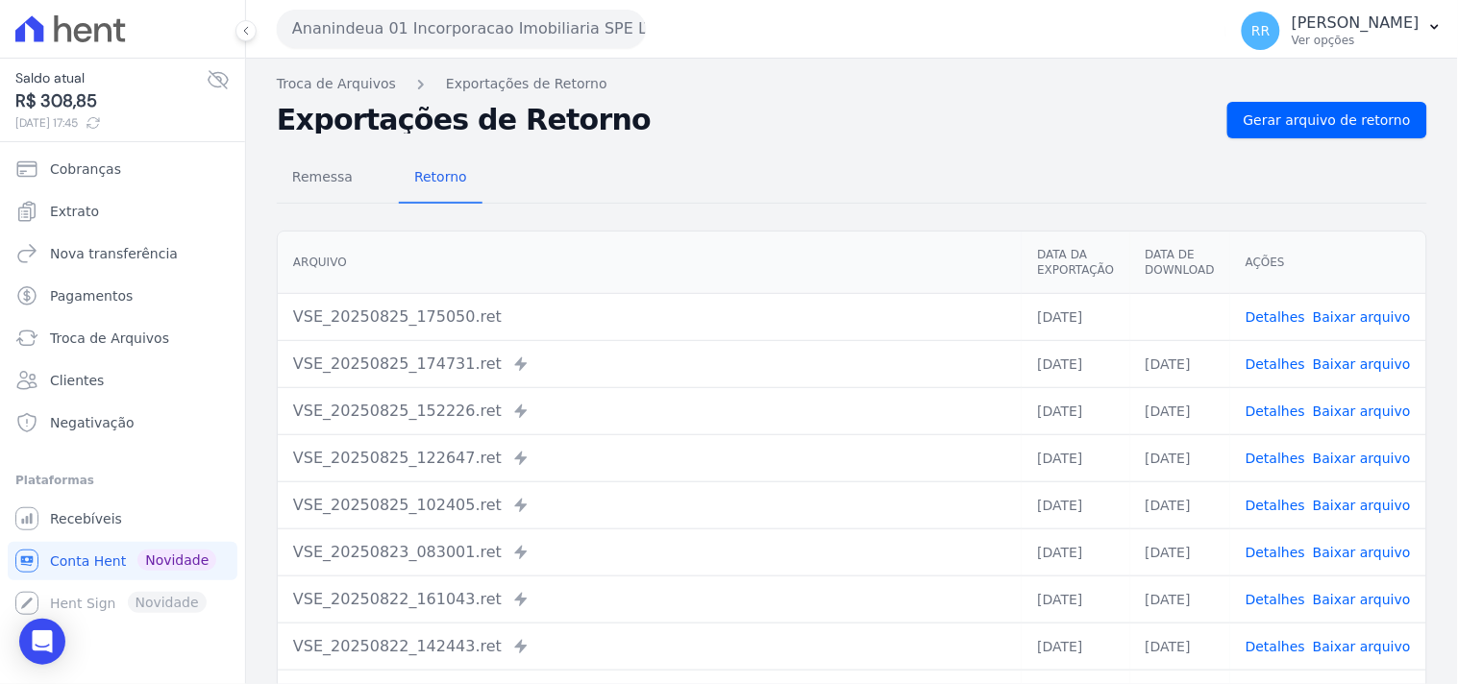
drag, startPoint x: 636, startPoint y: 67, endPoint x: 606, endPoint y: 14, distance: 61.2
click at [636, 67] on div "Translation missing. Options considered were: - pt-BR.banking.file_exports.crea…" at bounding box center [852, 454] width 1212 height 790
click at [361, 42] on button "Ananindeua 01 Incorporacao Imobiliaria SPE LTDA" at bounding box center [461, 29] width 369 height 38
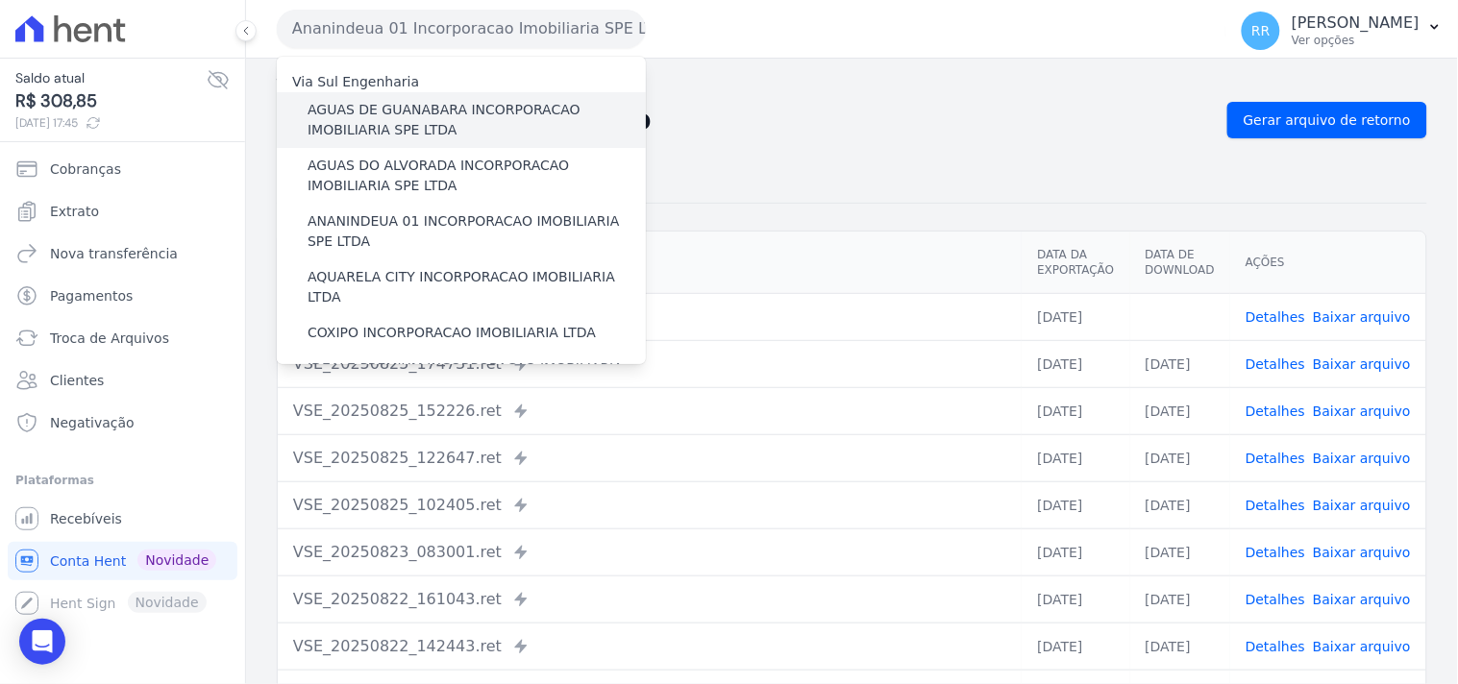
click at [401, 138] on label "AGUAS DE GUANABARA INCORPORACAO IMOBILIARIA SPE LTDA" at bounding box center [477, 120] width 338 height 40
click at [0, 0] on input "AGUAS DE GUANABARA INCORPORACAO IMOBILIARIA SPE LTDA" at bounding box center [0, 0] width 0 height 0
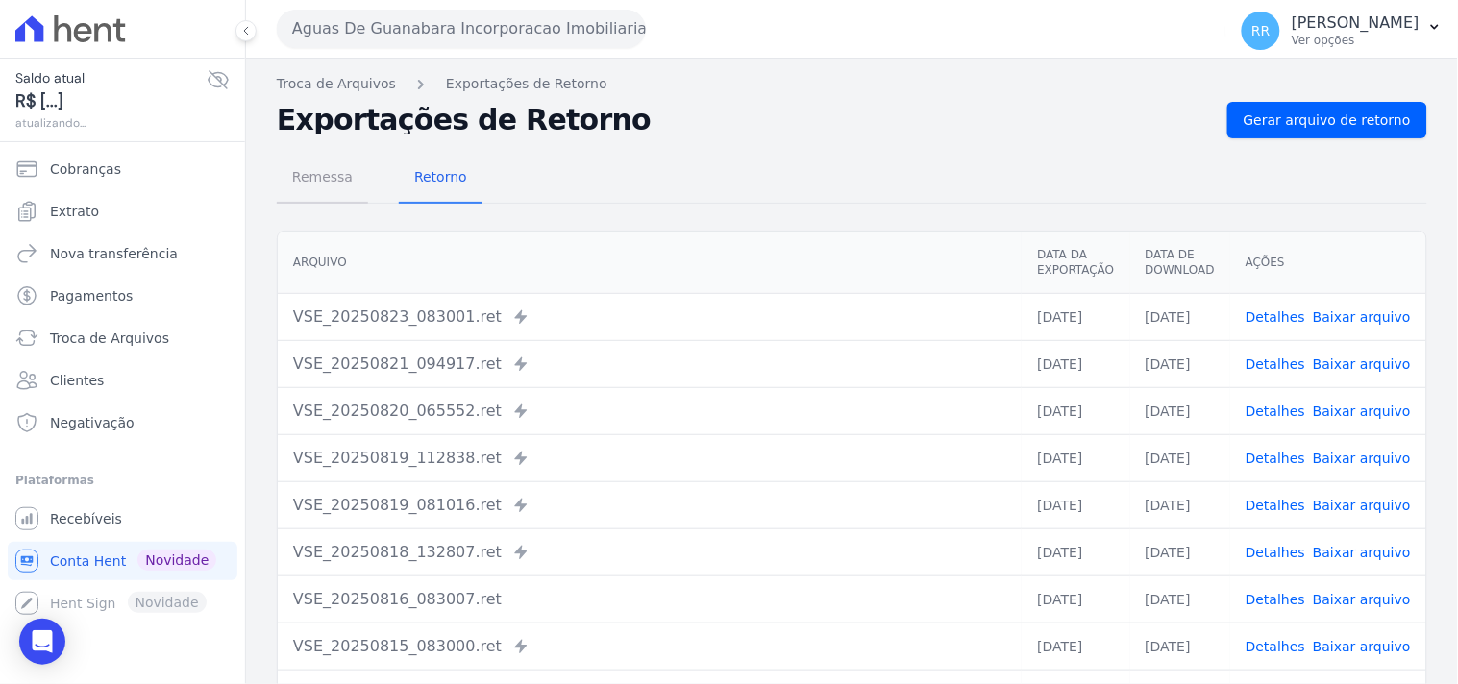
click at [321, 184] on span "Remessa" at bounding box center [323, 177] width 84 height 38
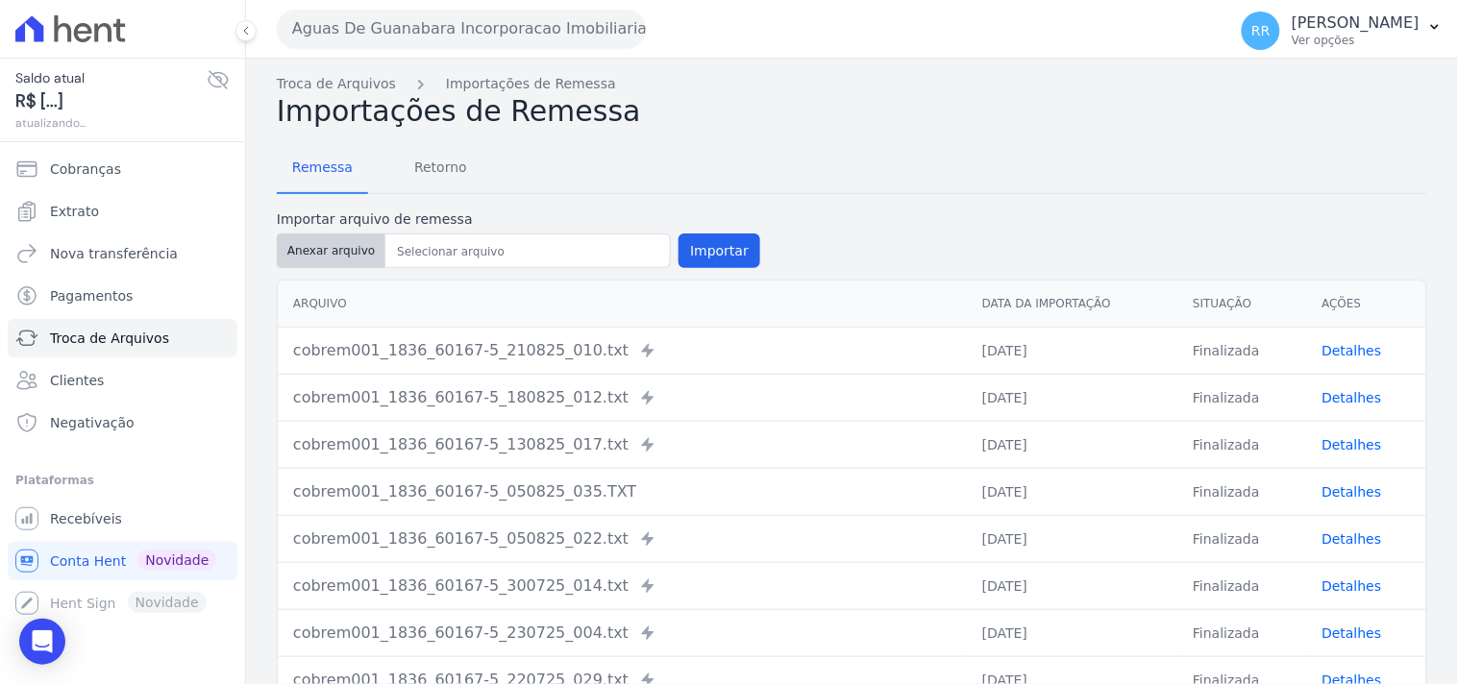
click at [365, 248] on button "Anexar arquivo" at bounding box center [331, 251] width 109 height 35
type input "cobrem001_1836_60167-5_250825_045.TXT"
click at [690, 255] on button "Importar" at bounding box center [720, 251] width 82 height 35
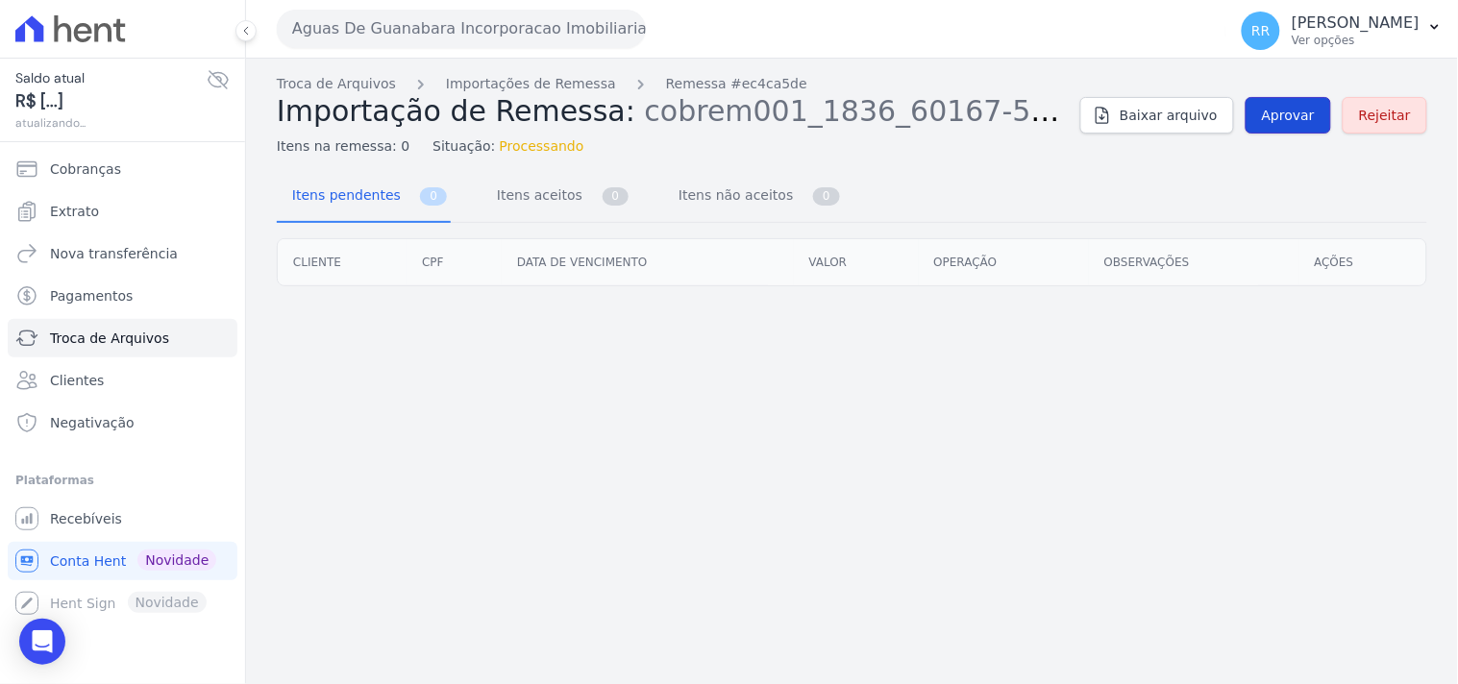
click at [1310, 127] on link "Aprovar" at bounding box center [1289, 115] width 86 height 37
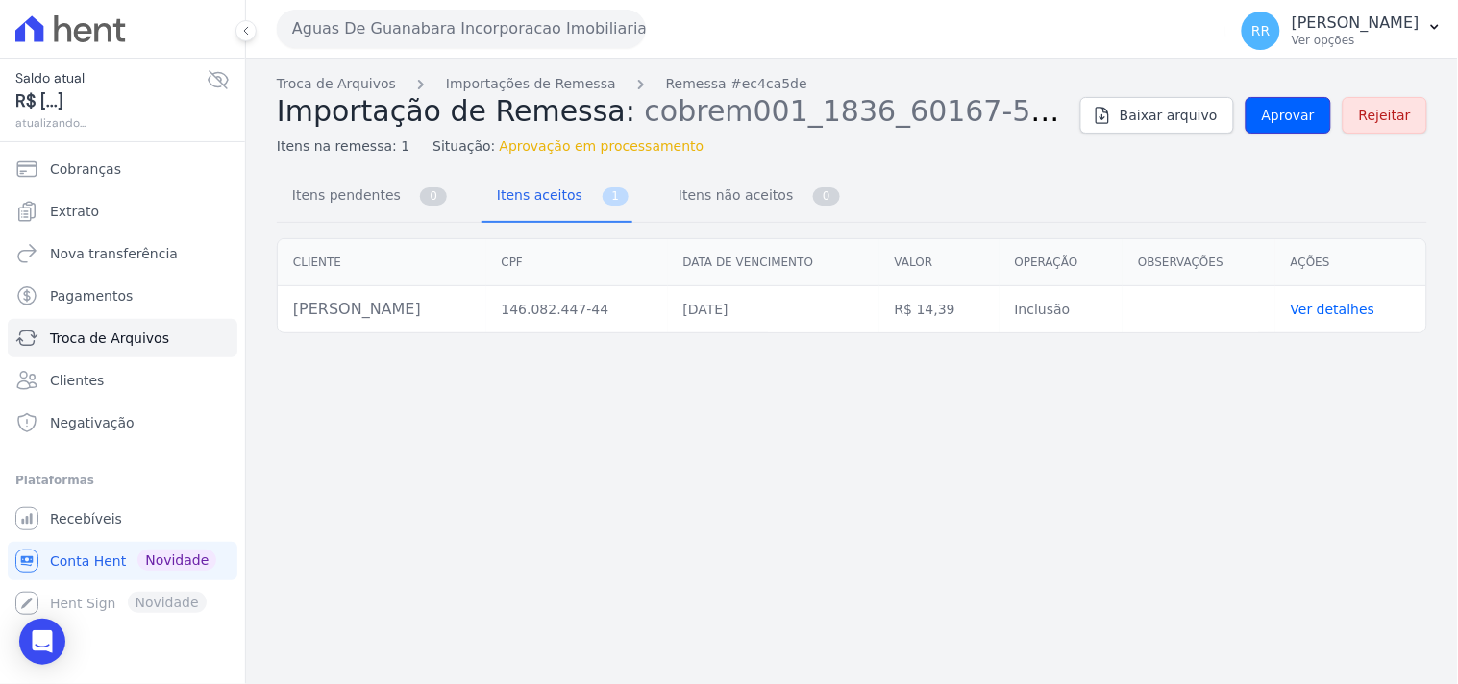
click at [1310, 127] on link "Aprovar" at bounding box center [1289, 115] width 86 height 37
click at [1289, 108] on span "Aprovar" at bounding box center [1288, 115] width 53 height 19
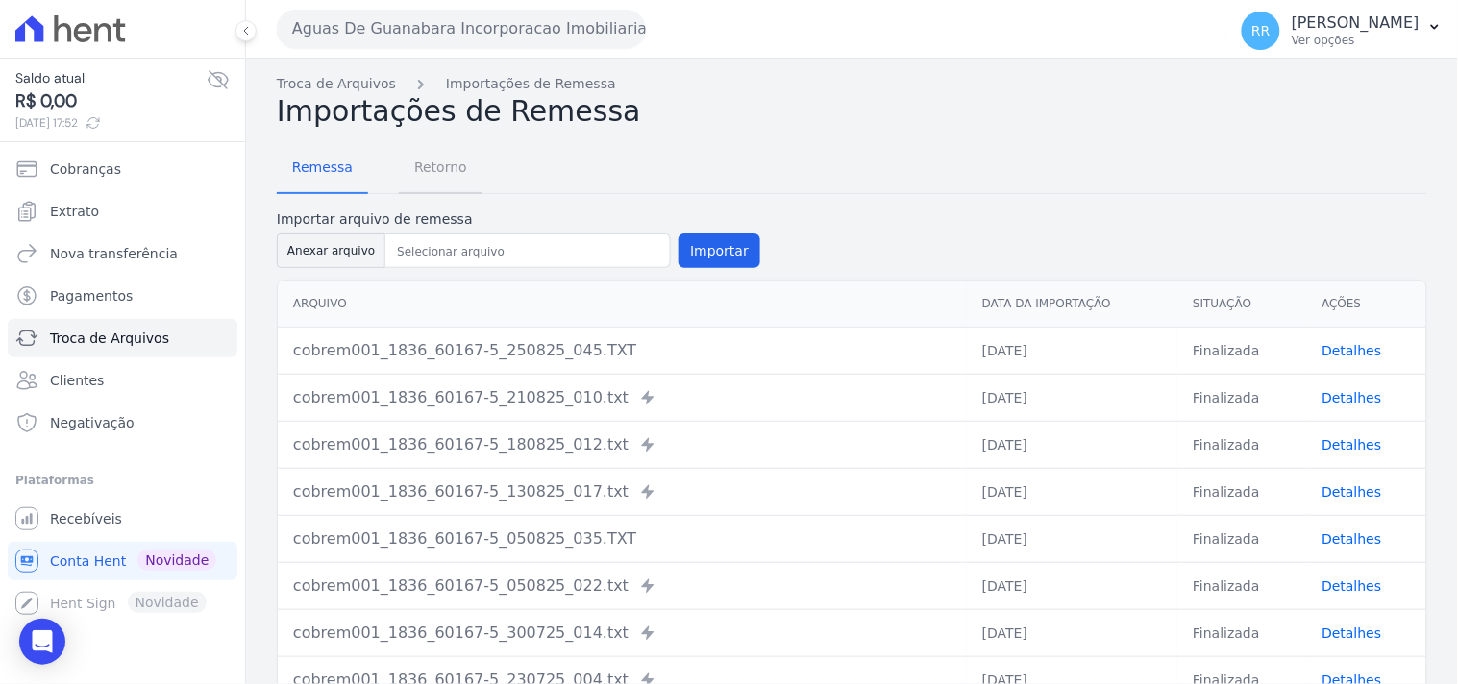
click at [443, 161] on span "Retorno" at bounding box center [441, 167] width 76 height 38
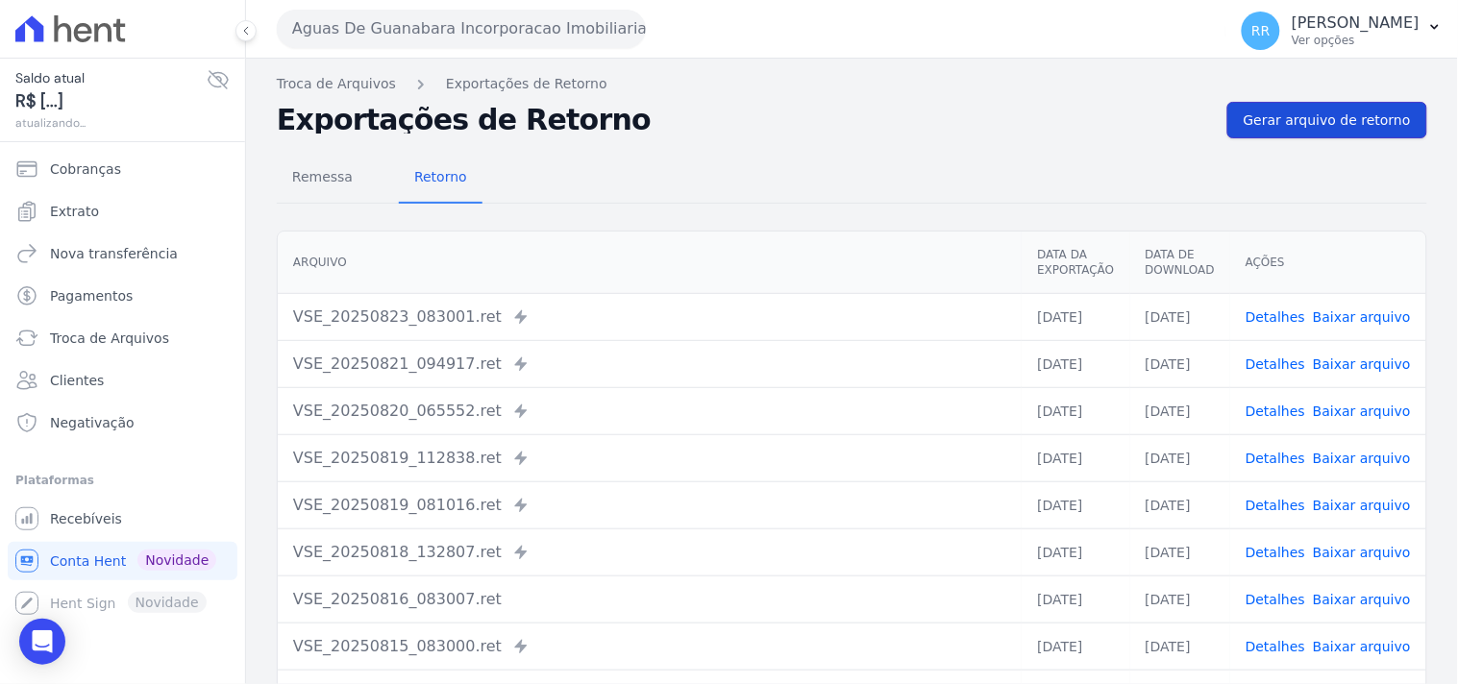
click at [1260, 126] on span "Gerar arquivo de retorno" at bounding box center [1327, 120] width 167 height 19
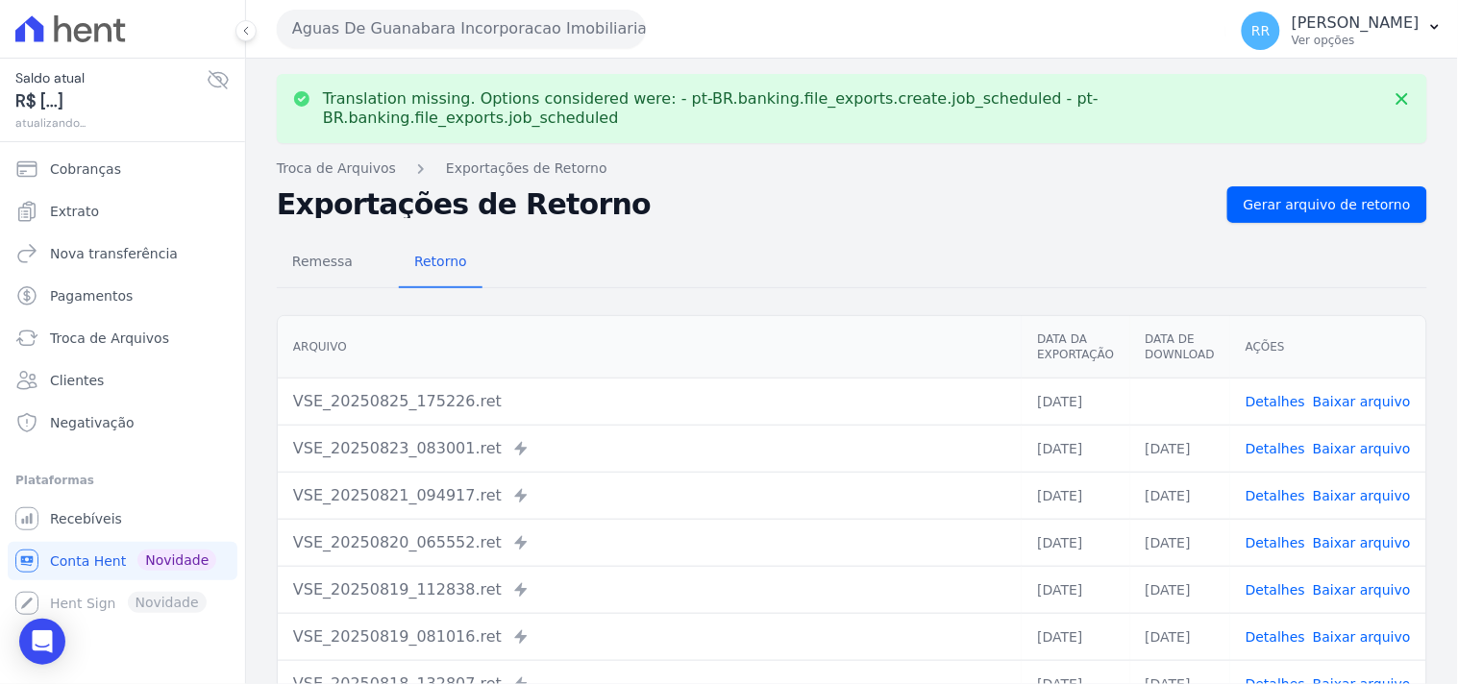
click at [1365, 394] on link "Baixar arquivo" at bounding box center [1362, 401] width 98 height 15
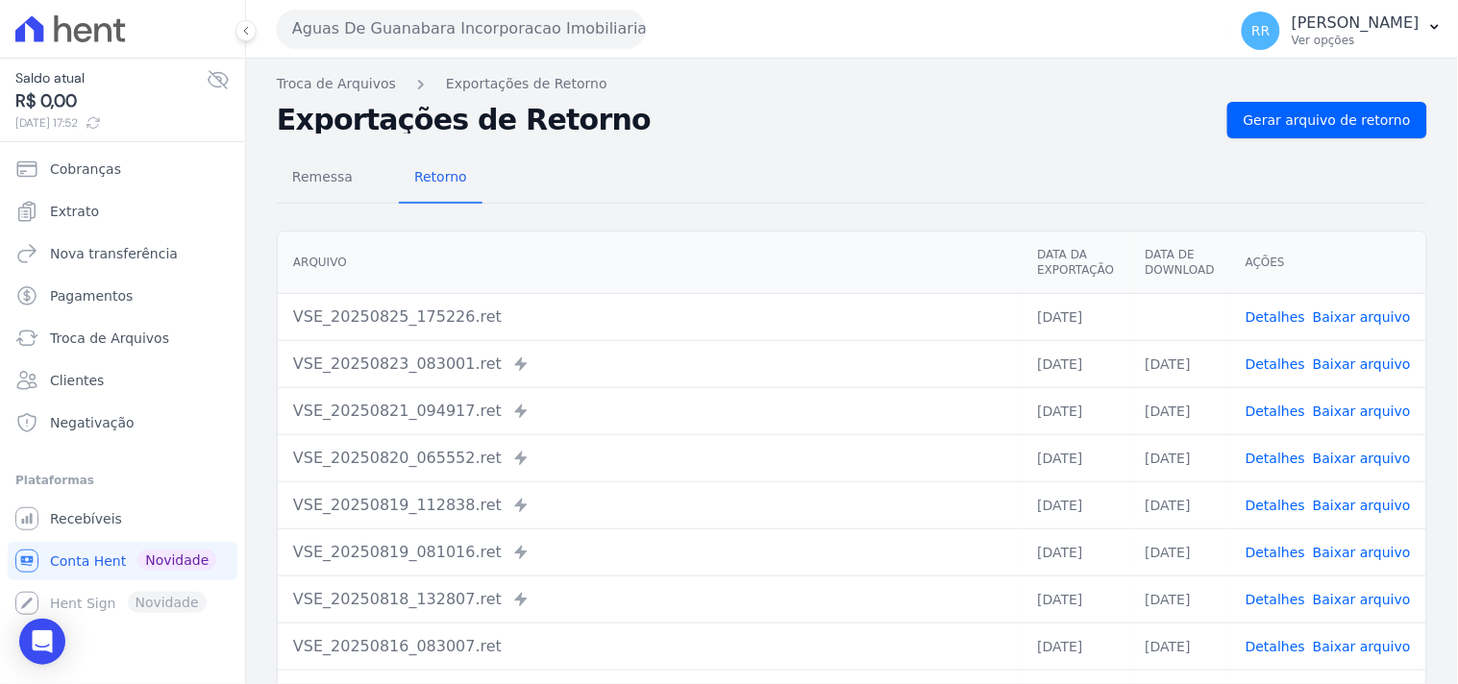
drag, startPoint x: 564, startPoint y: 151, endPoint x: 613, endPoint y: 144, distance: 49.5
click at [564, 151] on div "Remessa Retorno [GEOGRAPHIC_DATA] Data da Exportação Data de Download Ações VSE…" at bounding box center [852, 485] width 1151 height 695
click at [402, 19] on button "Aguas De Guanabara Incorporacao Imobiliaria SPE LTDA" at bounding box center [461, 29] width 369 height 38
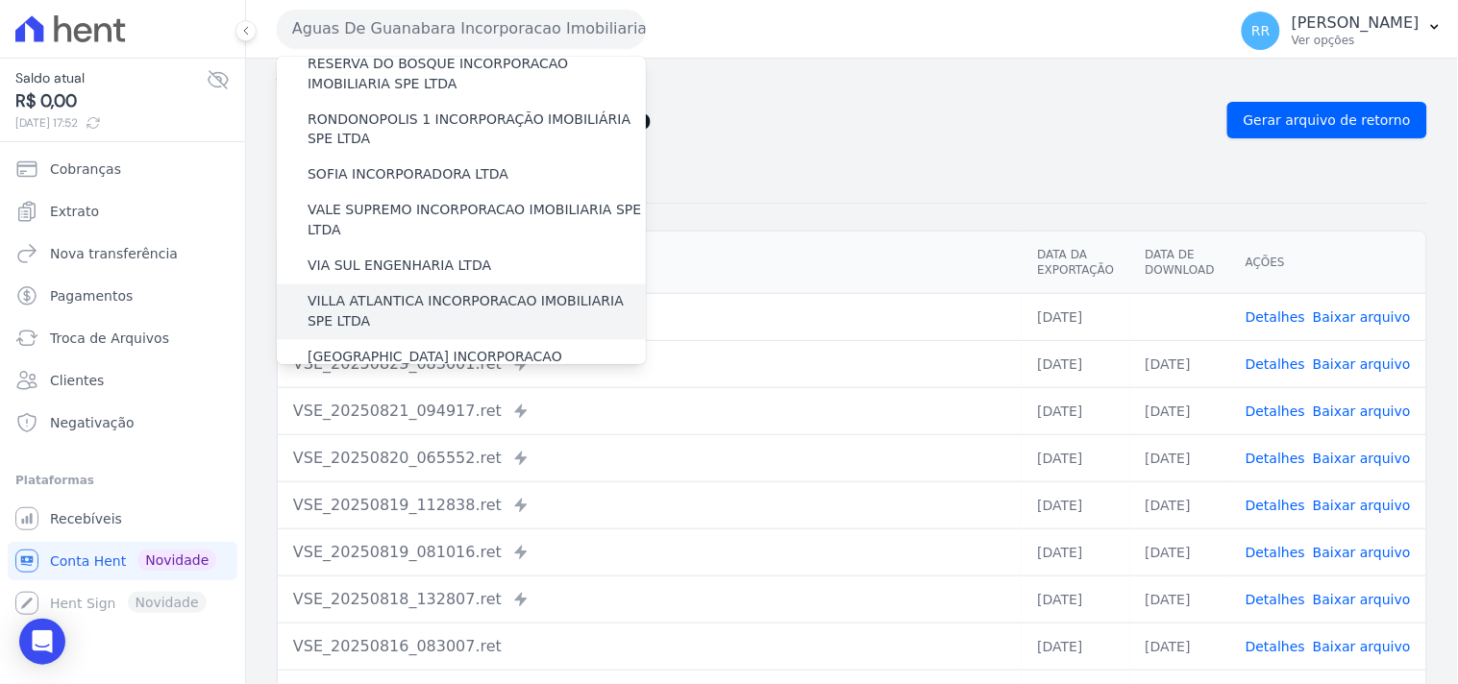
scroll to position [858, 0]
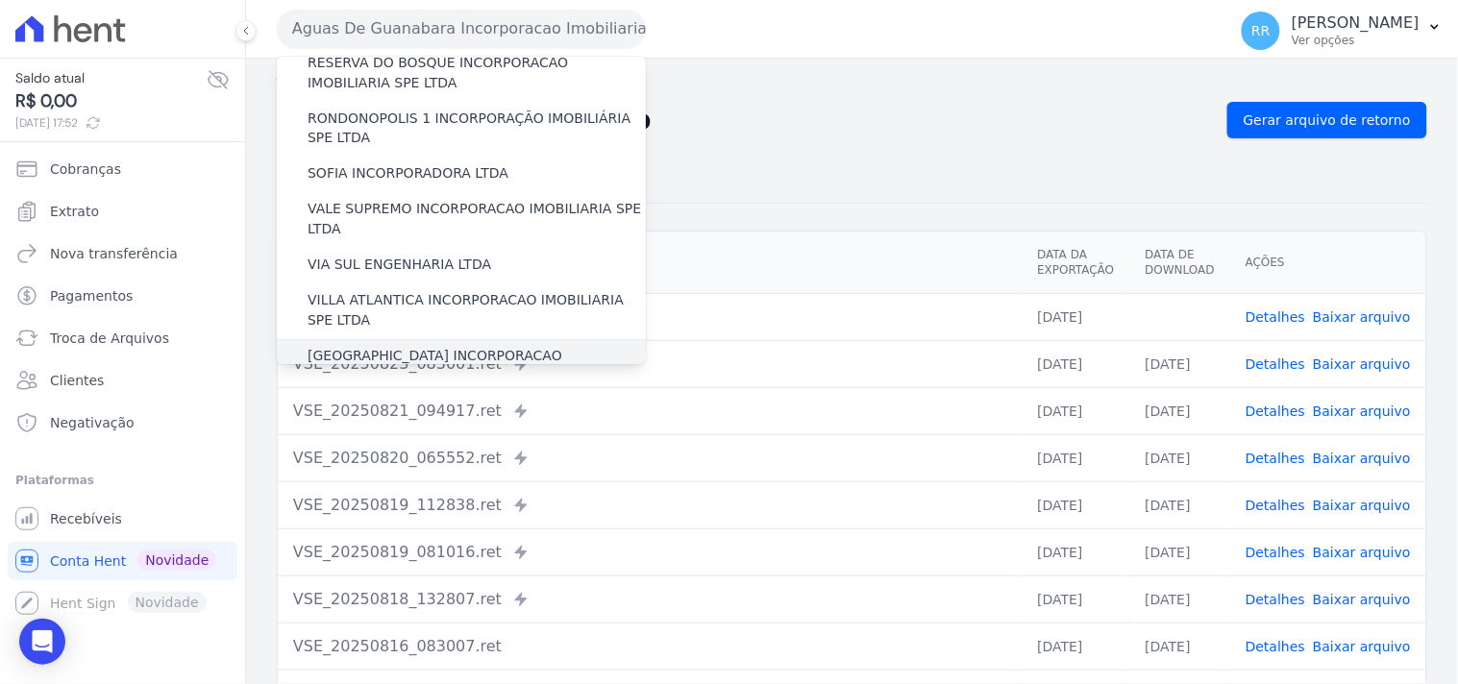
click at [365, 339] on div "[GEOGRAPHIC_DATA] INCORPORACAO IMOBILIARIA SPE LTDA" at bounding box center [461, 367] width 369 height 56
click at [353, 347] on label "[GEOGRAPHIC_DATA] INCORPORACAO IMOBILIARIA SPE LTDA" at bounding box center [477, 367] width 338 height 40
click at [0, 0] on input "[GEOGRAPHIC_DATA] INCORPORACAO IMOBILIARIA SPE LTDA" at bounding box center [0, 0] width 0 height 0
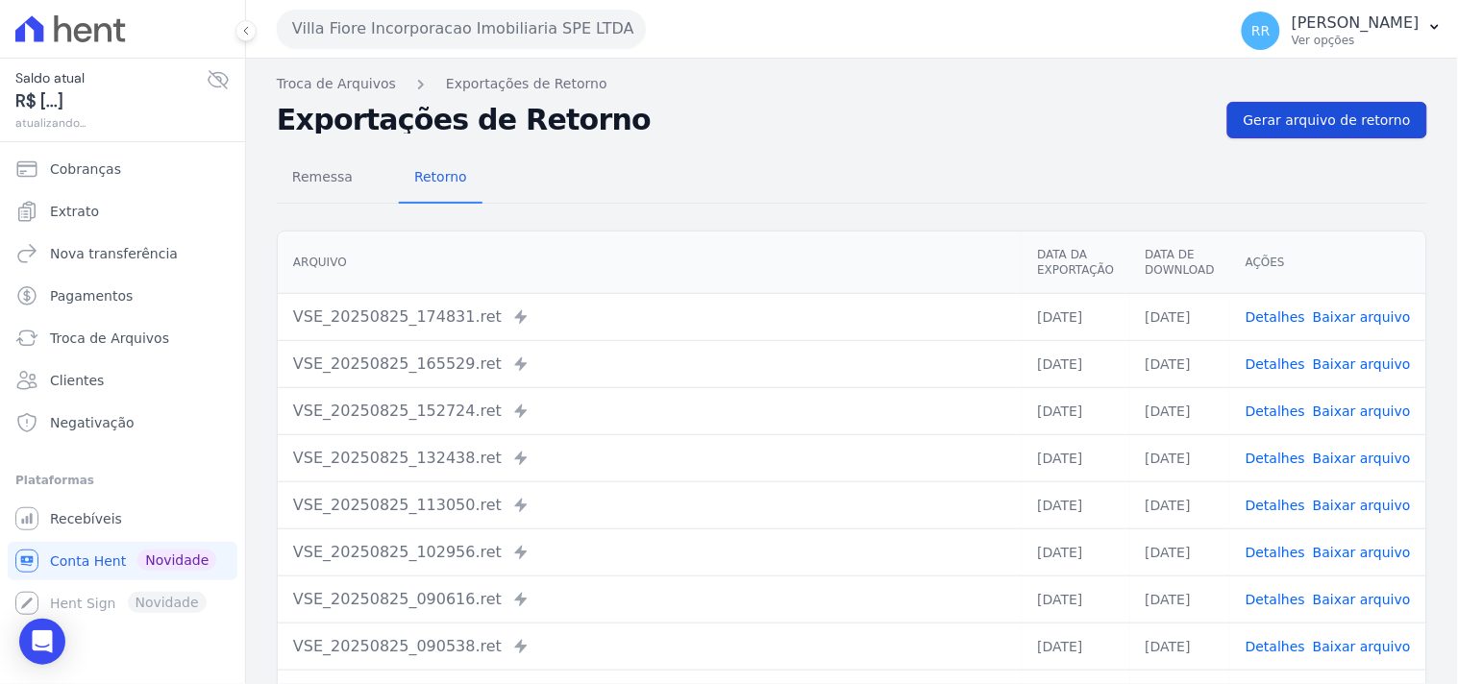
click at [1286, 116] on span "Gerar arquivo de retorno" at bounding box center [1327, 120] width 167 height 19
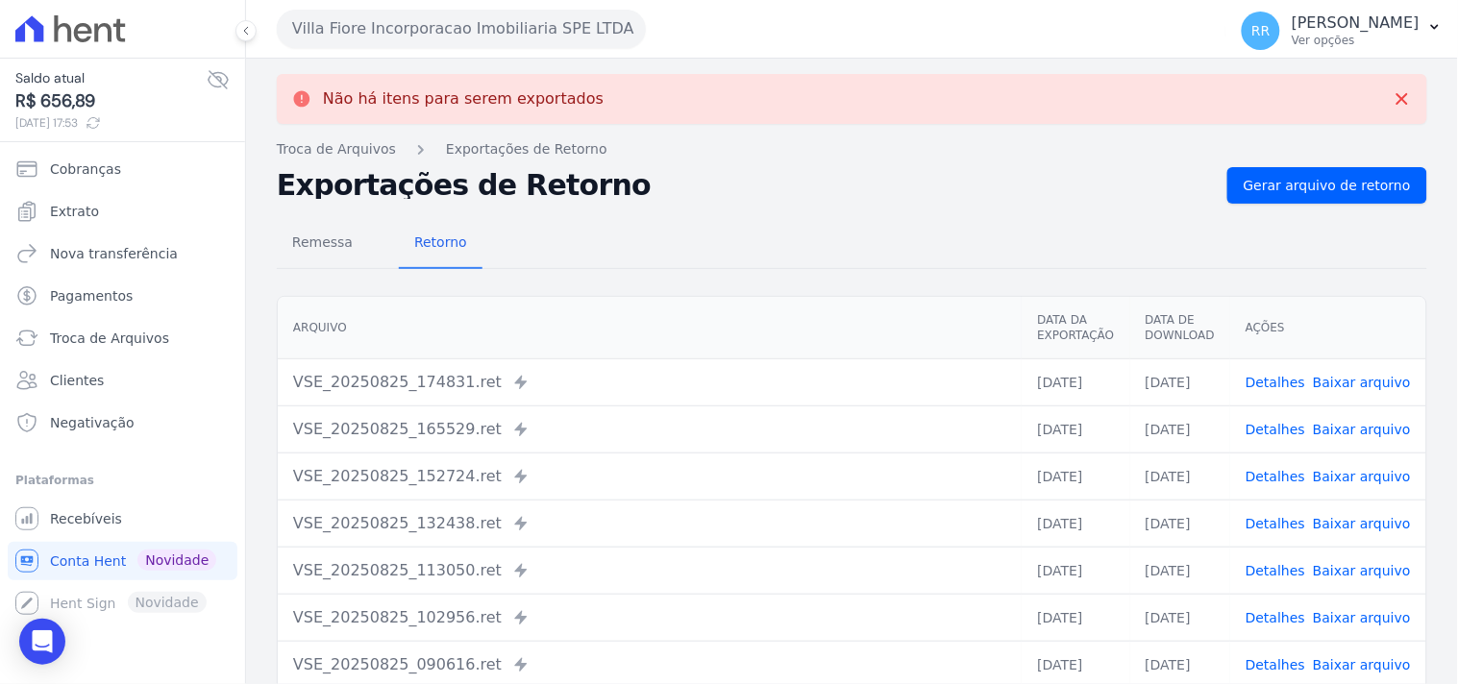
click at [779, 234] on div "Remessa Retorno [GEOGRAPHIC_DATA] Data da Exportação Data de Download Ações VSE…" at bounding box center [852, 551] width 1151 height 695
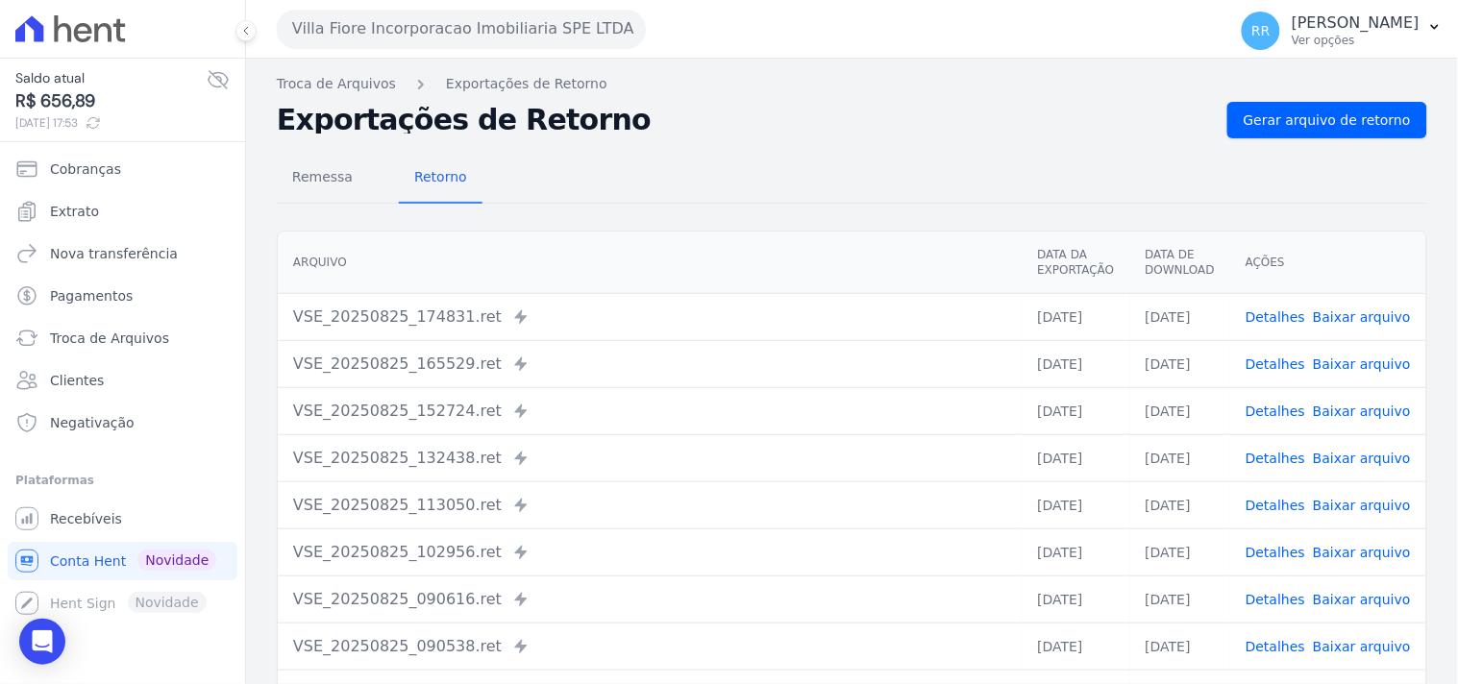
click at [616, 195] on div "Remessa Retorno" at bounding box center [852, 179] width 1151 height 50
click at [639, 75] on nav "Troca de Arquivos Exportações de Retorno" at bounding box center [852, 84] width 1151 height 20
click at [682, 78] on nav "Troca de Arquivos Exportações de Retorno" at bounding box center [852, 84] width 1151 height 20
click at [740, 155] on div "Remessa Retorno" at bounding box center [852, 179] width 1151 height 50
click at [842, 136] on div "Exportações de Retorno Gerar arquivo de retorno" at bounding box center [852, 120] width 1151 height 37
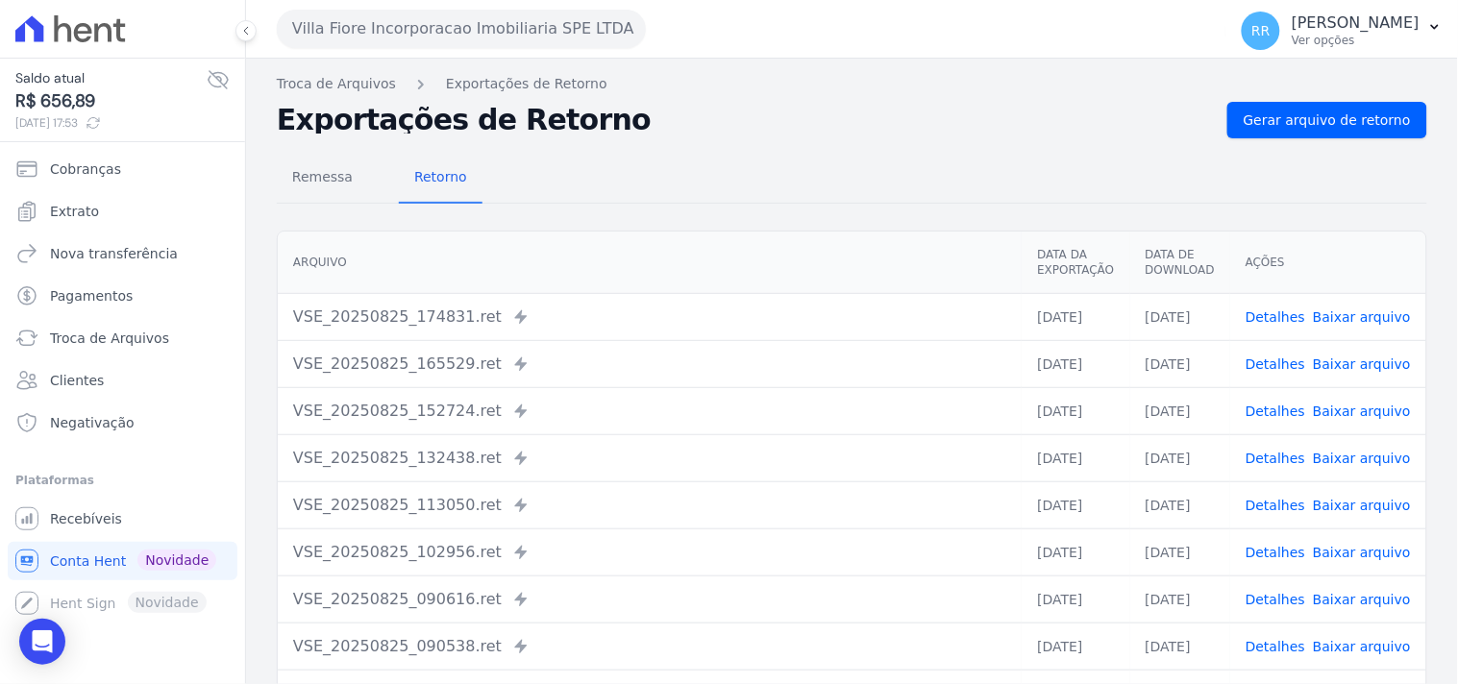
drag, startPoint x: 656, startPoint y: 82, endPoint x: 658, endPoint y: 91, distance: 10.0
click at [658, 91] on nav "Troca de Arquivos Exportações de Retorno" at bounding box center [852, 84] width 1151 height 20
drag, startPoint x: 681, startPoint y: 178, endPoint x: 698, endPoint y: 180, distance: 17.4
click at [683, 181] on div "Remessa Retorno" at bounding box center [852, 179] width 1151 height 50
click at [697, 109] on div "Exportações de Retorno Gerar arquivo de retorno" at bounding box center [852, 120] width 1151 height 37
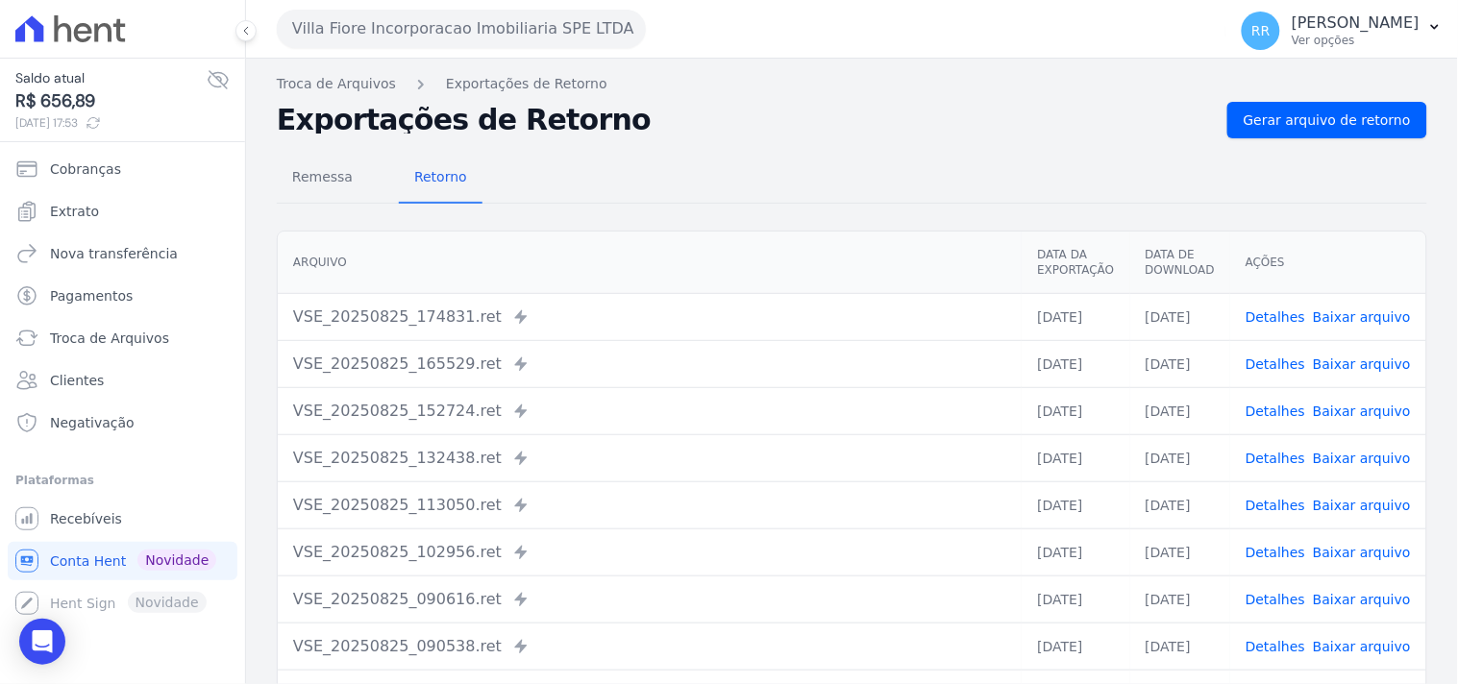
click at [779, 188] on div "Remessa Retorno" at bounding box center [852, 179] width 1151 height 50
click at [1387, 129] on span "Gerar arquivo de retorno" at bounding box center [1327, 120] width 167 height 19
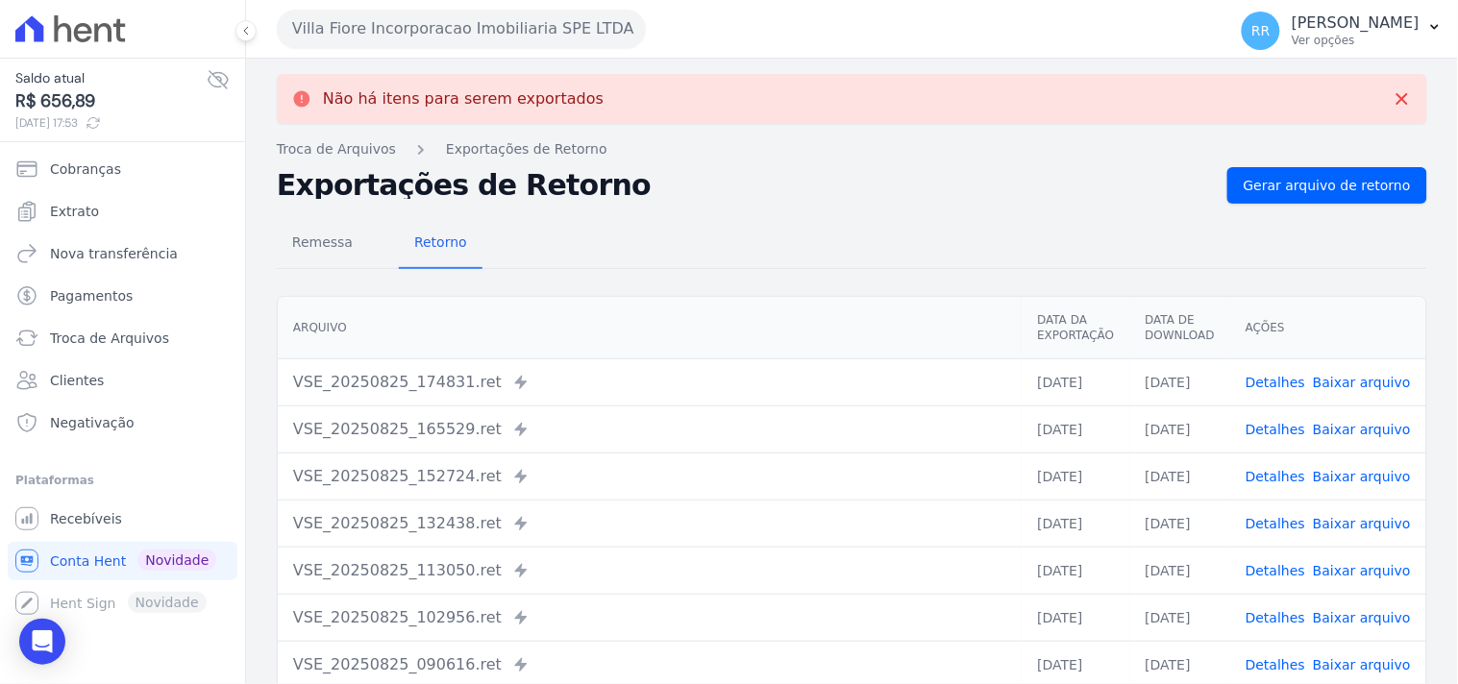
click at [1274, 378] on link "Detalhes" at bounding box center [1276, 382] width 60 height 15
click at [1284, 431] on link "Detalhes" at bounding box center [1276, 429] width 60 height 15
click at [1092, 246] on div "Remessa Retorno" at bounding box center [852, 244] width 1151 height 50
click at [1332, 207] on div "Remessa Retorno [GEOGRAPHIC_DATA] Data da Exportação Data de Download Ações VSE…" at bounding box center [852, 551] width 1151 height 695
click at [1339, 204] on div "Remessa Retorno [GEOGRAPHIC_DATA] Data da Exportação Data de Download Ações VSE…" at bounding box center [852, 551] width 1151 height 695
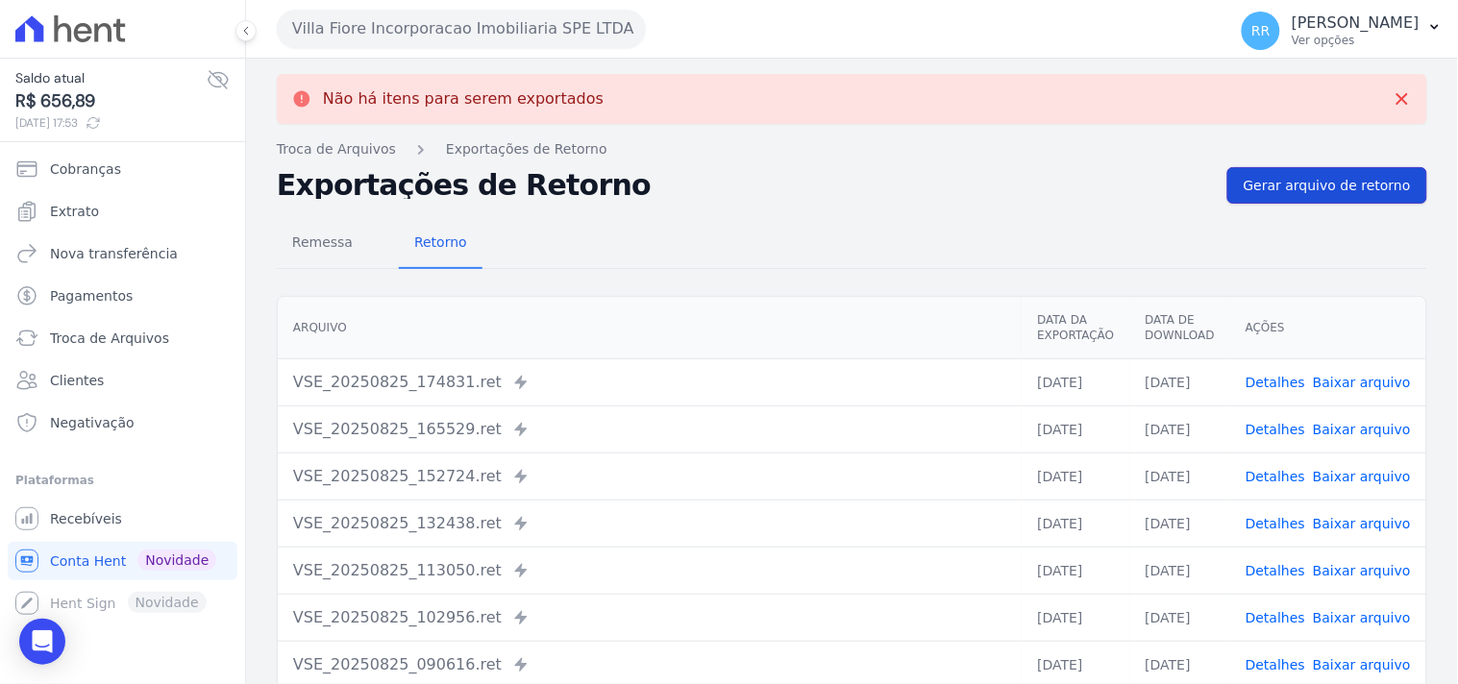
click at [1353, 181] on span "Gerar arquivo de retorno" at bounding box center [1327, 185] width 167 height 19
click at [1330, 194] on span "Gerar arquivo de retorno" at bounding box center [1327, 185] width 167 height 19
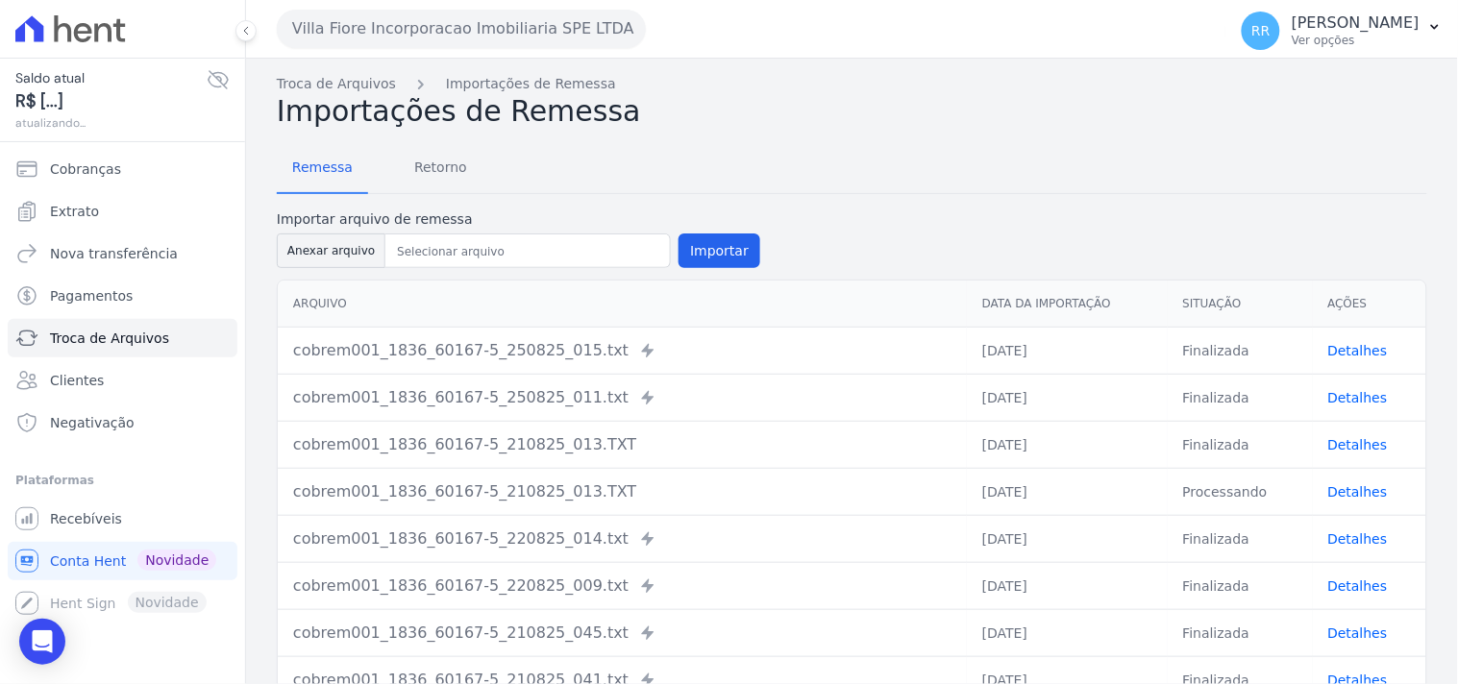
click at [968, 178] on div "Remessa Retorno" at bounding box center [852, 169] width 1151 height 50
click at [437, 177] on span "Retorno" at bounding box center [441, 167] width 76 height 38
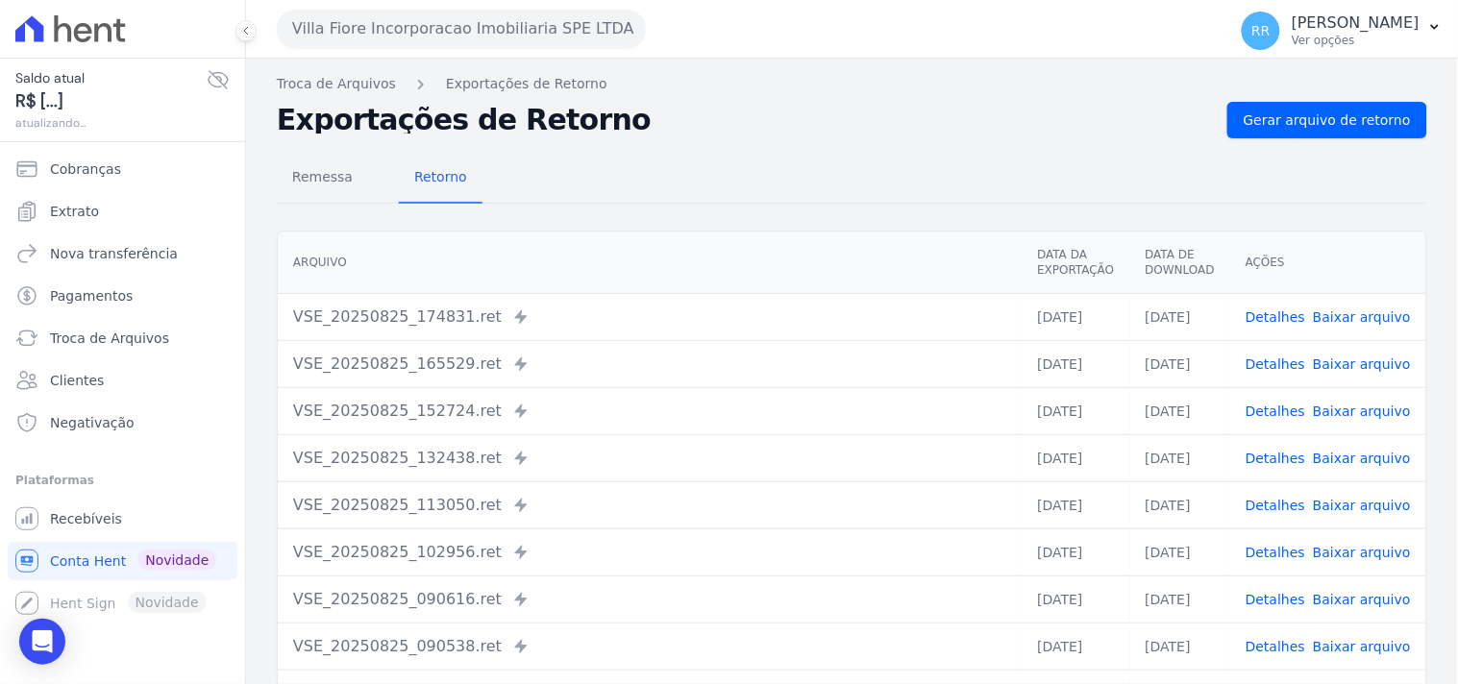
click at [952, 211] on div "Remessa Retorno [GEOGRAPHIC_DATA] Data da Exportação Data de Download Ações VSE…" at bounding box center [852, 485] width 1151 height 695
click at [781, 179] on div "Remessa Retorno" at bounding box center [852, 179] width 1151 height 50
click at [771, 130] on h2 "Exportações de Retorno" at bounding box center [744, 120] width 935 height 27
click at [676, 161] on div "Remessa Retorno" at bounding box center [852, 179] width 1151 height 50
click at [752, 129] on h2 "Exportações de Retorno" at bounding box center [744, 120] width 935 height 27
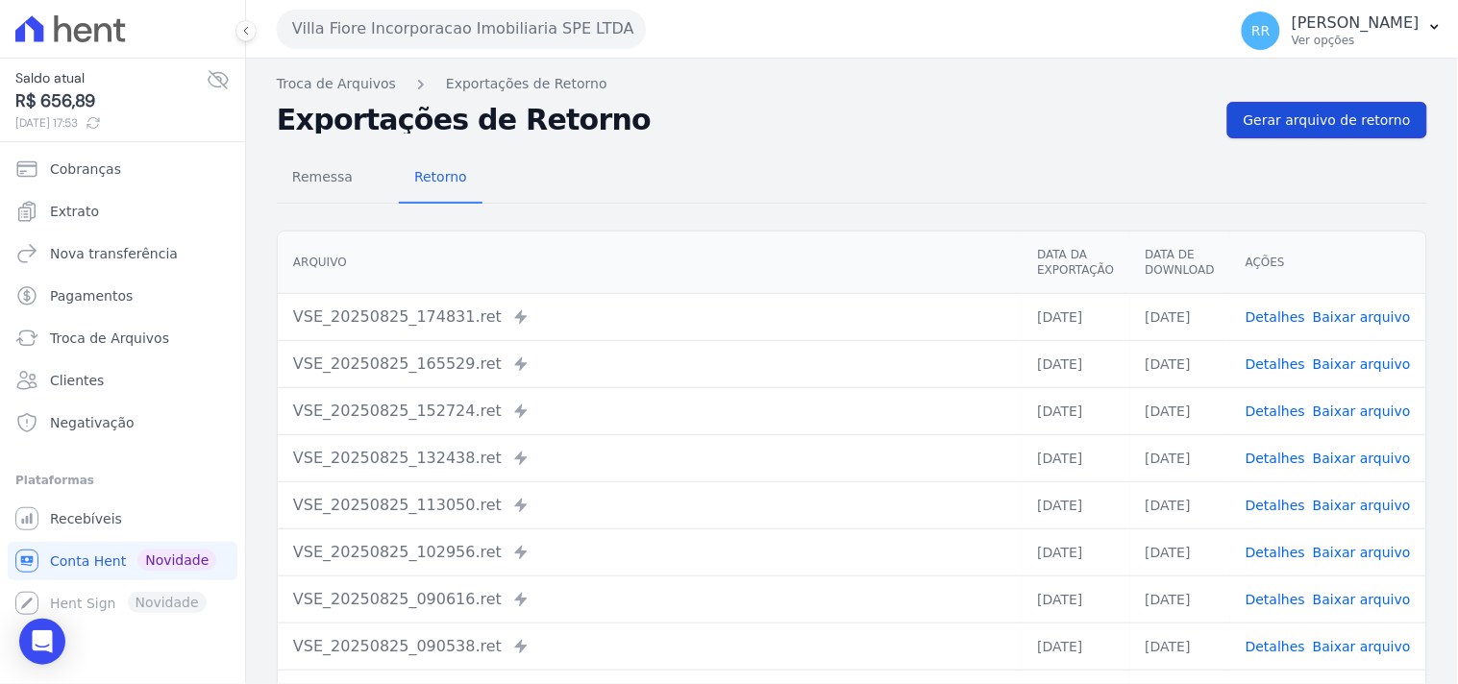
click at [1275, 111] on span "Gerar arquivo de retorno" at bounding box center [1327, 120] width 167 height 19
click at [1395, 136] on link "Gerar arquivo de retorno" at bounding box center [1327, 120] width 200 height 37
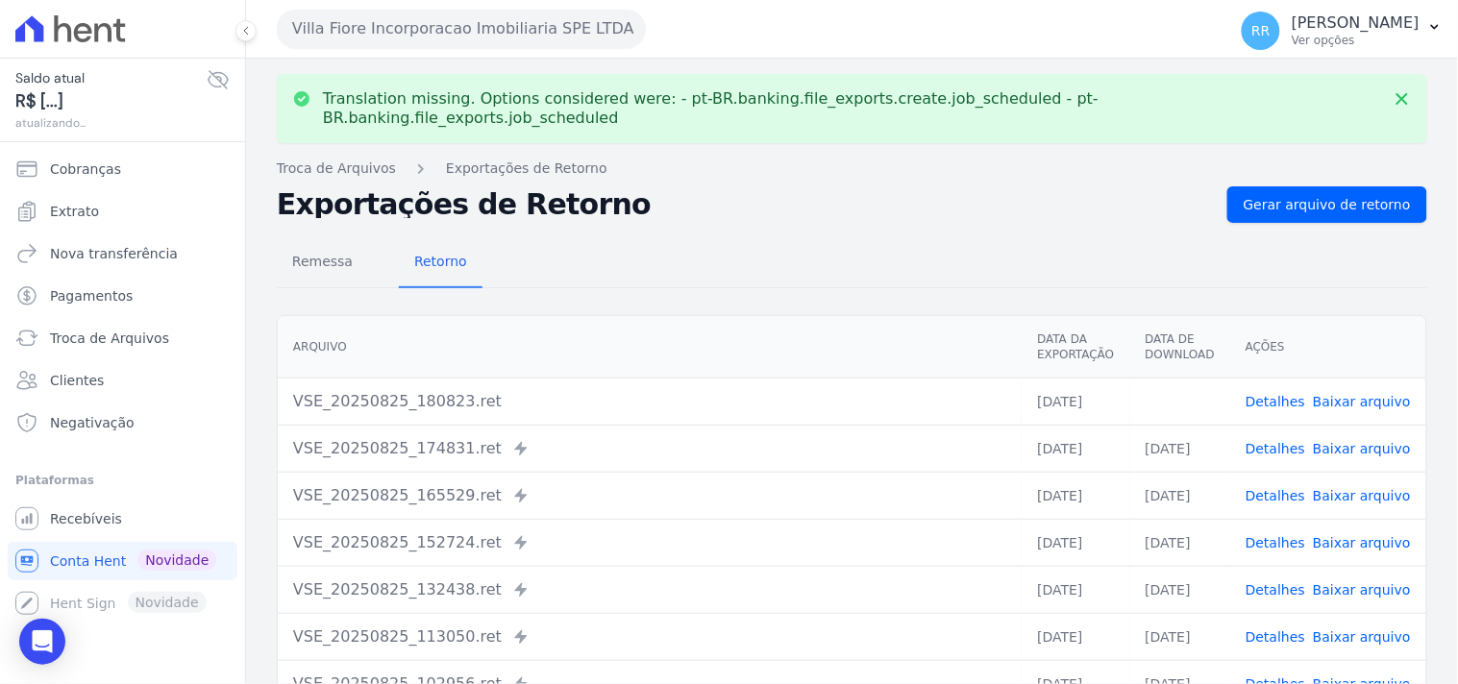
click at [1355, 394] on link "Baixar arquivo" at bounding box center [1362, 401] width 98 height 15
